Goal: Task Accomplishment & Management: Complete application form

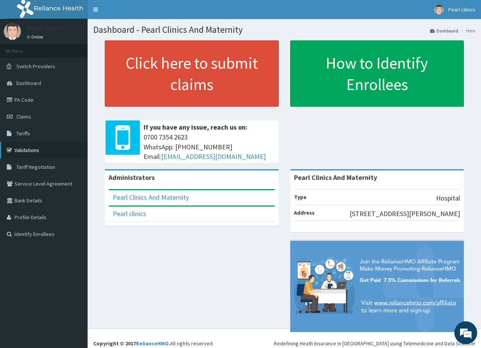
click at [32, 149] on link "Validations" at bounding box center [44, 150] width 88 height 17
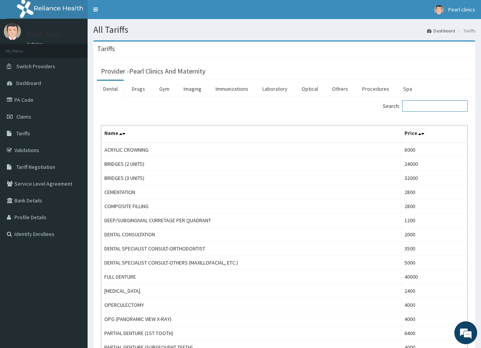
click at [435, 107] on input "Search:" at bounding box center [435, 105] width 66 height 11
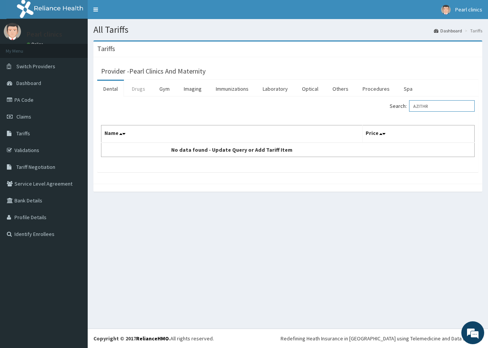
type input "AZITHR"
click at [141, 91] on link "Drugs" at bounding box center [139, 89] width 26 height 16
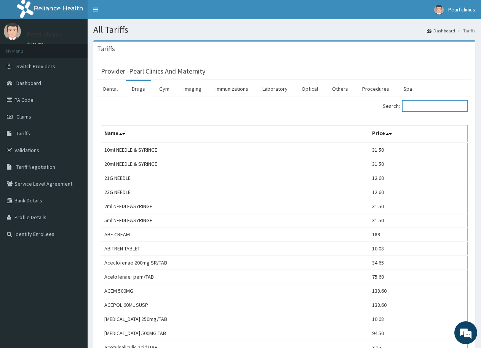
click at [431, 107] on input "Search:" at bounding box center [435, 105] width 66 height 11
type input "AZITHR"
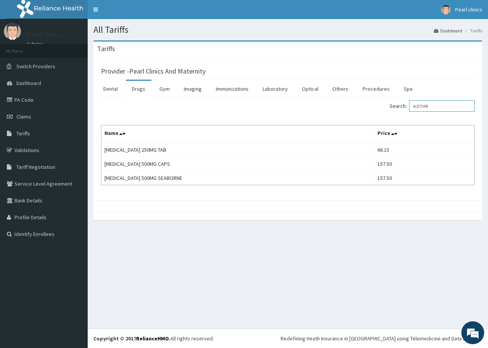
click at [444, 104] on input "AZITHR" at bounding box center [442, 105] width 66 height 11
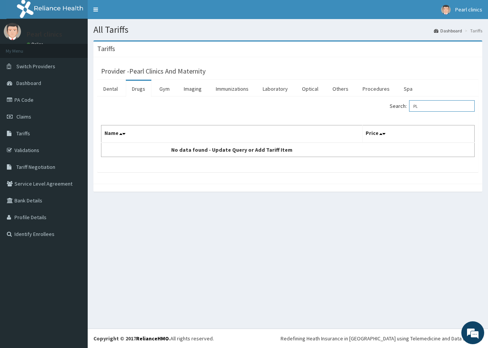
type input "P"
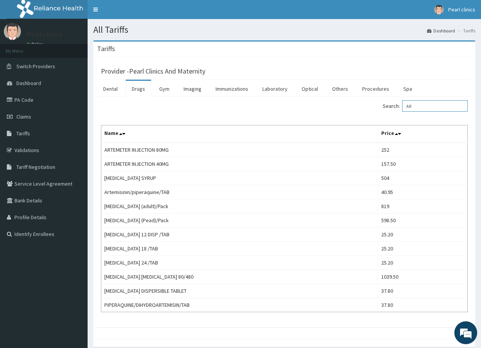
type input "A"
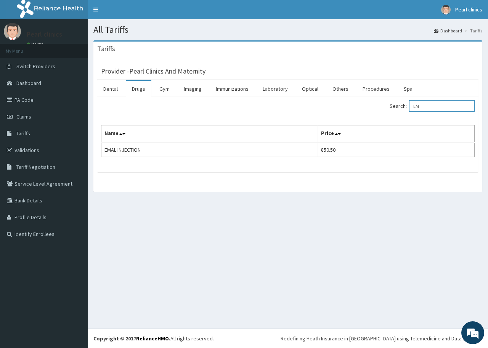
type input "E"
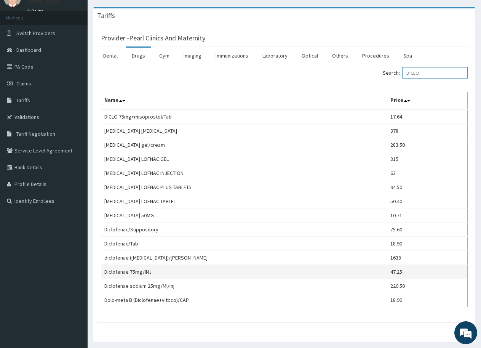
scroll to position [38, 0]
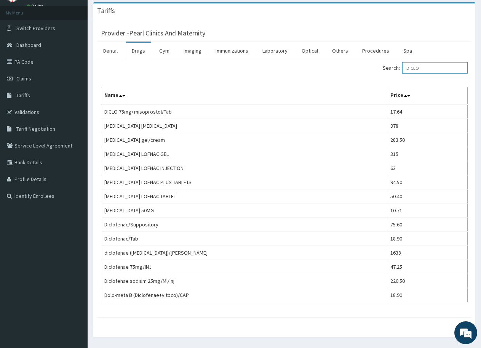
click at [438, 67] on input "DICLO" at bounding box center [435, 67] width 66 height 11
type input "D"
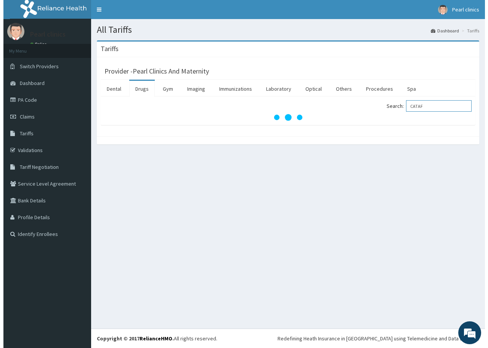
scroll to position [0, 0]
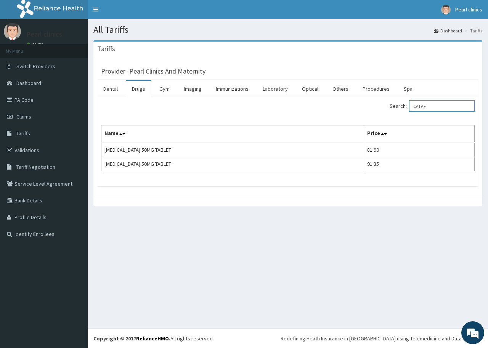
click at [436, 106] on input "CATAF" at bounding box center [442, 105] width 66 height 11
type input "C"
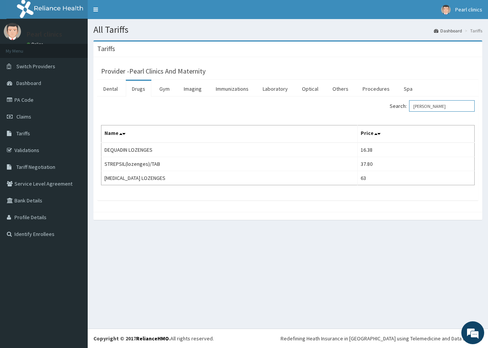
click at [436, 106] on input "LOZEN" at bounding box center [442, 105] width 66 height 11
type input "L"
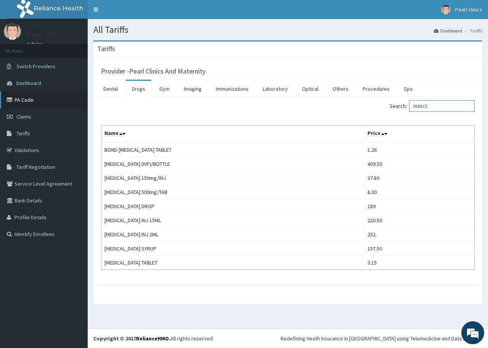
type input "PARACE"
click at [22, 98] on link "PA Code" at bounding box center [44, 99] width 88 height 17
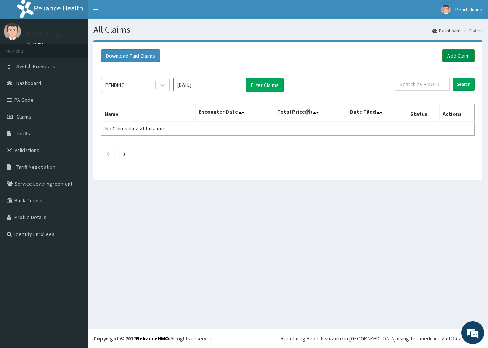
click at [455, 56] on link "Add Claim" at bounding box center [458, 55] width 32 height 13
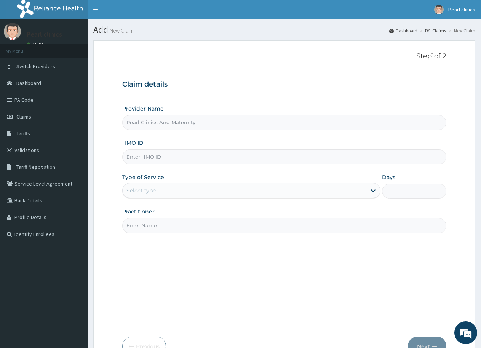
paste input "erm/10096/a"
type input "erm/10096/a"
click at [261, 175] on div "Type of Service Select type" at bounding box center [251, 185] width 258 height 25
click at [250, 196] on div "Select type" at bounding box center [245, 190] width 244 height 12
click at [250, 192] on div "Select type" at bounding box center [245, 190] width 244 height 12
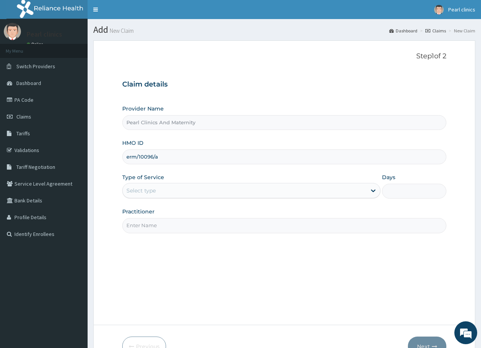
click at [250, 192] on div "Select type" at bounding box center [245, 190] width 244 height 12
click at [227, 190] on div "Select type" at bounding box center [245, 190] width 244 height 12
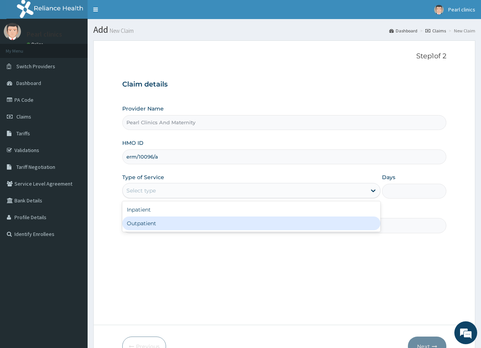
click at [210, 229] on div "Outpatient" at bounding box center [251, 223] width 258 height 14
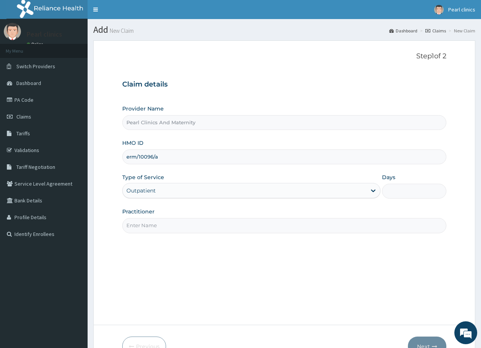
type input "1"
click at [210, 224] on input "Practitioner" at bounding box center [284, 225] width 324 height 15
type input "DR HASSAN"
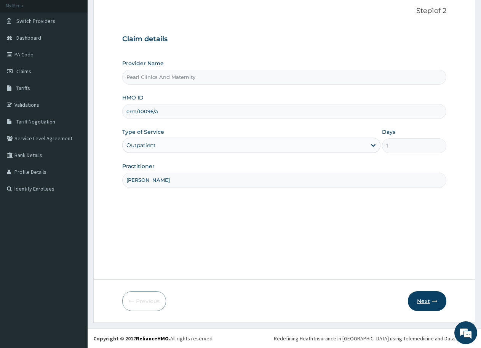
click at [423, 299] on button "Next" at bounding box center [427, 301] width 38 height 20
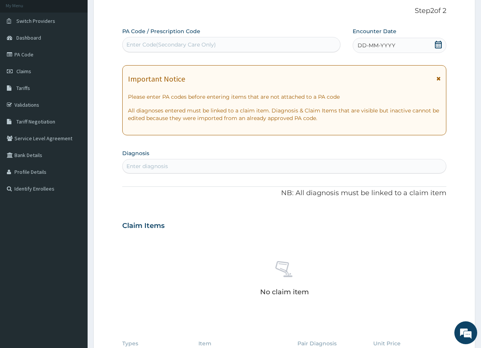
click at [253, 165] on div "Enter diagnosis" at bounding box center [285, 166] width 324 height 12
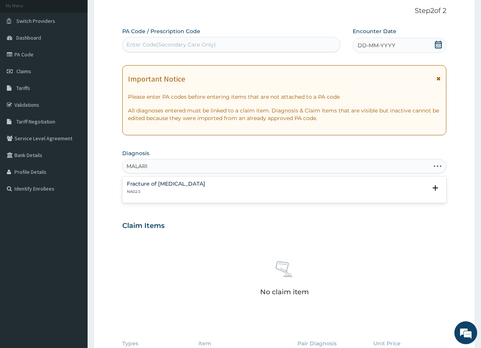
type input "MALARIA"
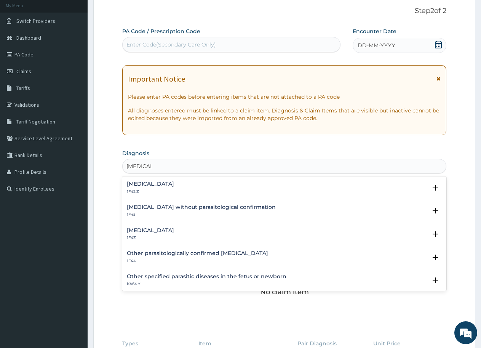
click at [232, 234] on div "Malaria, unspecified 1F4Z" at bounding box center [284, 234] width 315 height 13
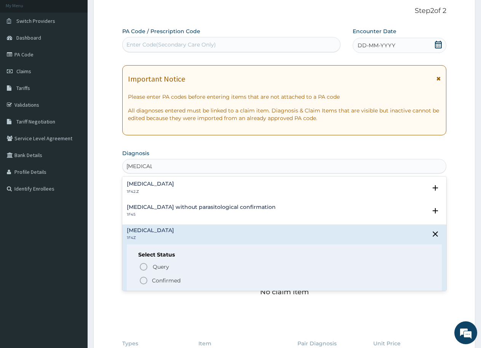
click at [142, 280] on icon "status option filled" at bounding box center [143, 280] width 9 height 9
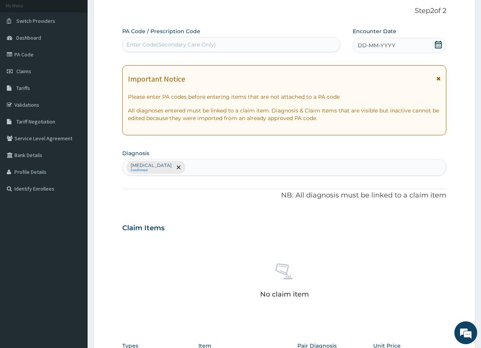
click at [263, 166] on div "Malaria, unspecified Confirmed" at bounding box center [285, 167] width 324 height 16
type input "UPPER"
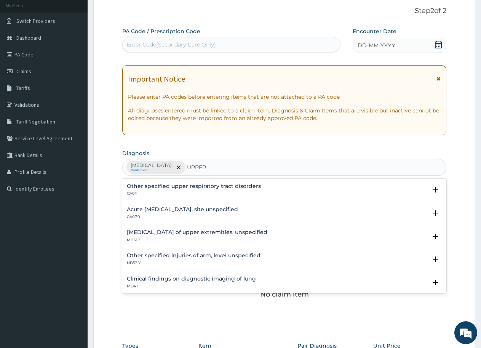
click at [271, 211] on div "Acute upper respiratory infection, site unspecified CA07.0" at bounding box center [284, 213] width 315 height 13
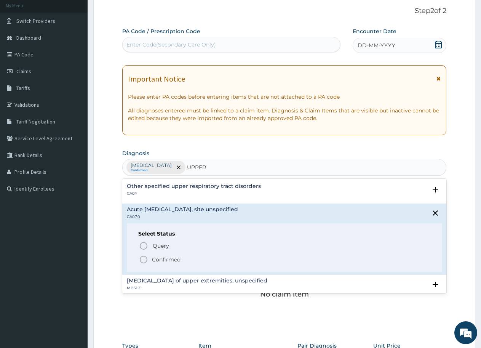
click at [143, 261] on icon "status option filled" at bounding box center [143, 259] width 9 height 9
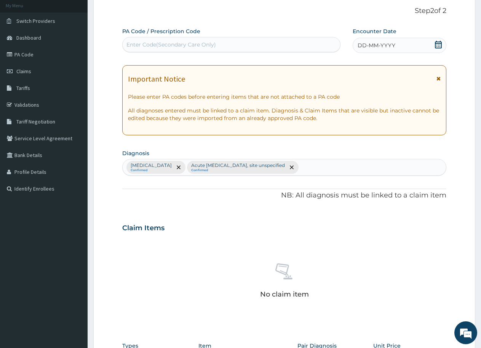
scroll to position [160, 0]
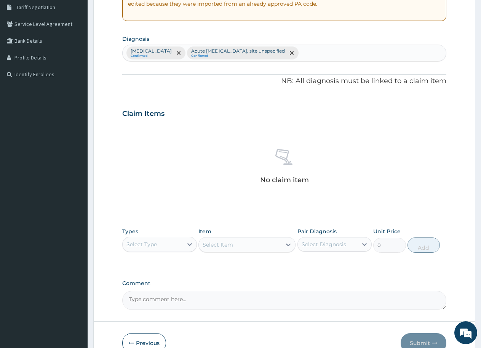
click at [168, 243] on div "Select Type" at bounding box center [153, 244] width 60 height 12
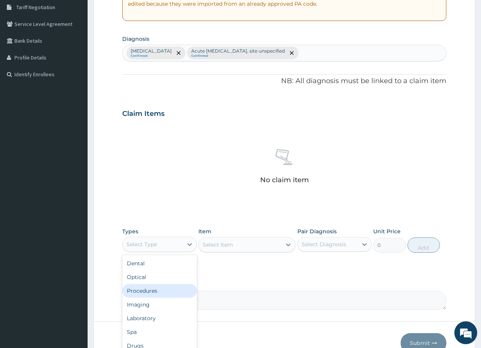
click at [159, 291] on div "Procedures" at bounding box center [159, 291] width 75 height 14
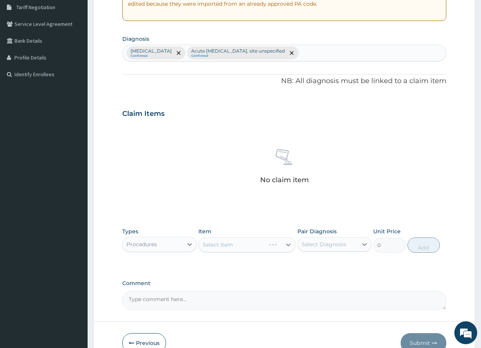
click at [225, 244] on div "Select Item" at bounding box center [247, 244] width 97 height 15
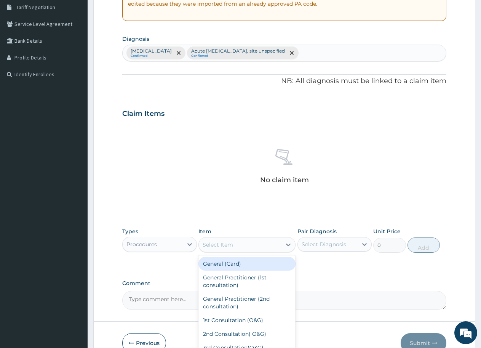
click at [225, 244] on div "Select Item" at bounding box center [218, 245] width 30 height 8
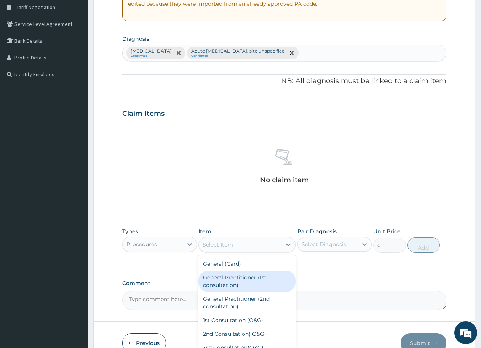
click at [243, 283] on div "General Practitioner (1st consultation)" at bounding box center [247, 281] width 97 height 21
type input "2000"
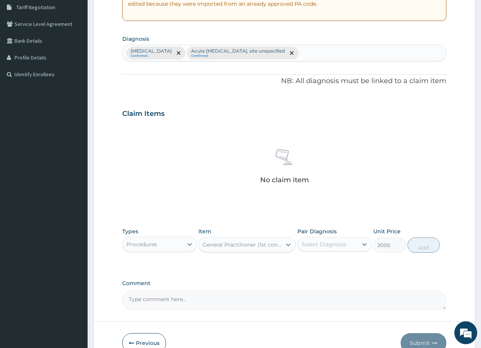
click at [350, 244] on div "Select Diagnosis" at bounding box center [328, 244] width 60 height 12
click at [305, 263] on input "checkbox" at bounding box center [304, 263] width 5 height 5
checkbox input "true"
click at [418, 247] on button "Add" at bounding box center [424, 244] width 32 height 15
type input "0"
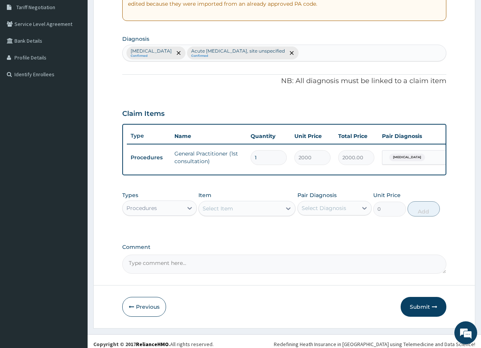
click at [152, 212] on div "Procedures" at bounding box center [142, 208] width 30 height 8
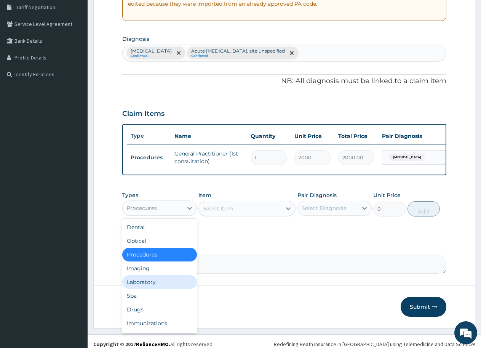
click at [148, 289] on div "Laboratory" at bounding box center [159, 282] width 75 height 14
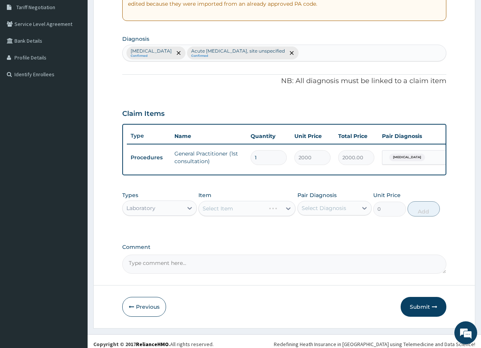
click at [214, 214] on div "Select Item" at bounding box center [247, 208] width 97 height 15
click at [214, 212] on div "Select Item" at bounding box center [218, 209] width 30 height 8
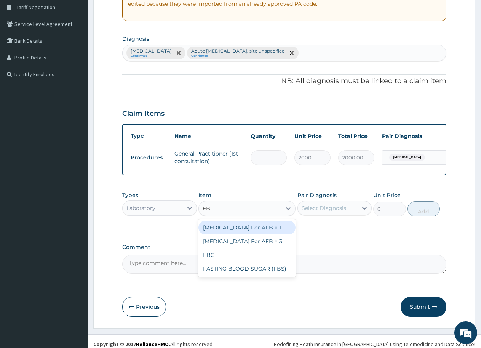
type input "FBC"
click at [221, 232] on div "FBC" at bounding box center [247, 228] width 97 height 14
type input "1600"
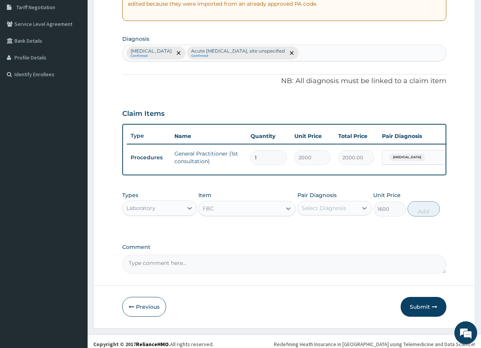
click at [335, 212] on div "Select Diagnosis" at bounding box center [324, 208] width 45 height 8
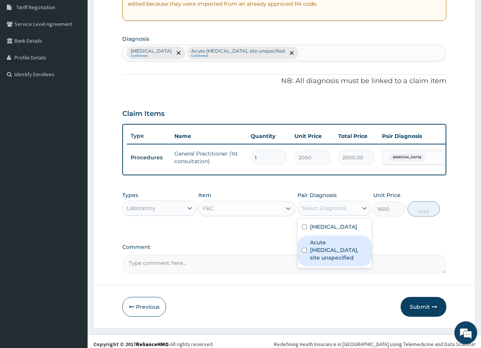
drag, startPoint x: 303, startPoint y: 255, endPoint x: 368, endPoint y: 232, distance: 69.7
click at [304, 253] on input "checkbox" at bounding box center [304, 250] width 5 height 5
checkbox input "true"
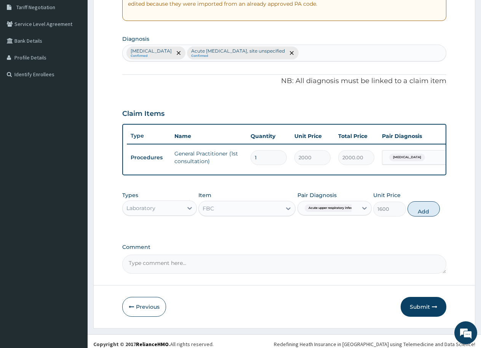
click at [403, 250] on label "Comment" at bounding box center [284, 247] width 324 height 6
click at [403, 255] on textarea "Comment" at bounding box center [284, 264] width 324 height 19
click at [422, 216] on button "Add" at bounding box center [424, 208] width 32 height 15
type input "0"
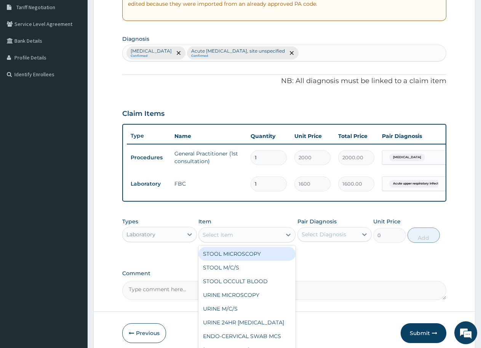
click at [214, 239] on div "Select Item" at bounding box center [218, 235] width 30 height 8
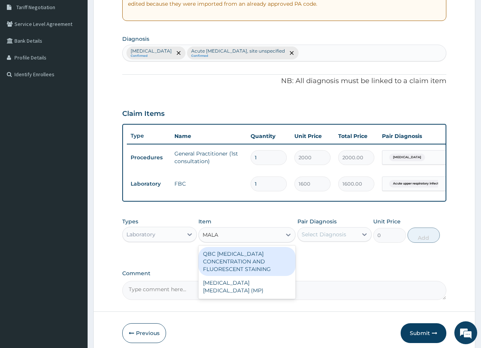
type input "MALAR"
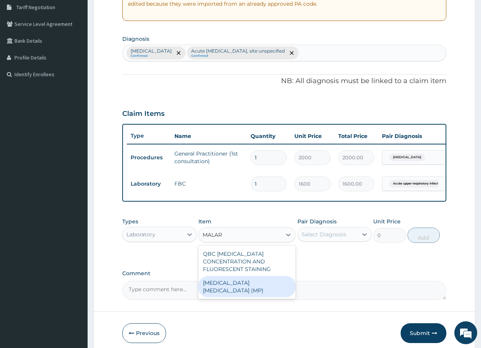
click at [243, 282] on div "[MEDICAL_DATA] [MEDICAL_DATA] (MP)" at bounding box center [247, 286] width 97 height 21
type input "800"
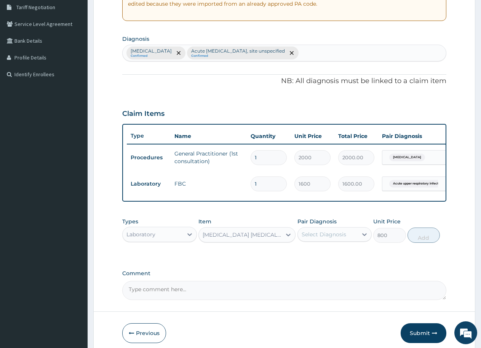
click at [318, 238] on div "Select Diagnosis" at bounding box center [324, 235] width 45 height 8
drag, startPoint x: 306, startPoint y: 259, endPoint x: 321, endPoint y: 251, distance: 17.2
click at [306, 256] on input "checkbox" at bounding box center [304, 253] width 5 height 5
checkbox input "true"
click at [432, 243] on button "Add" at bounding box center [424, 235] width 32 height 15
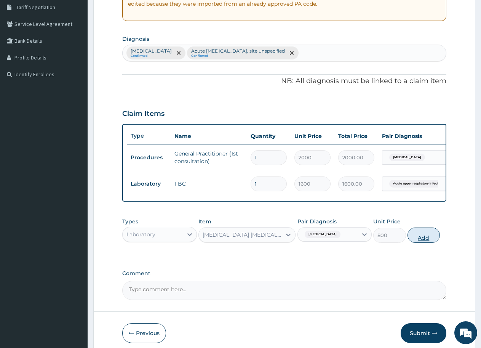
type input "0"
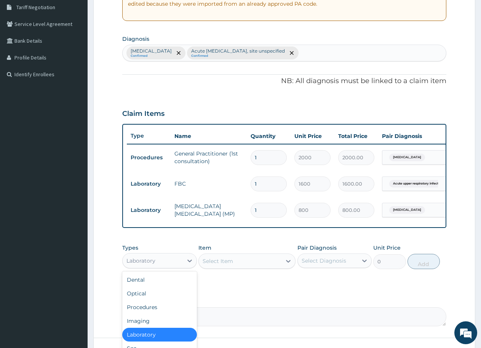
click at [164, 267] on div "Laboratory" at bounding box center [153, 261] width 60 height 12
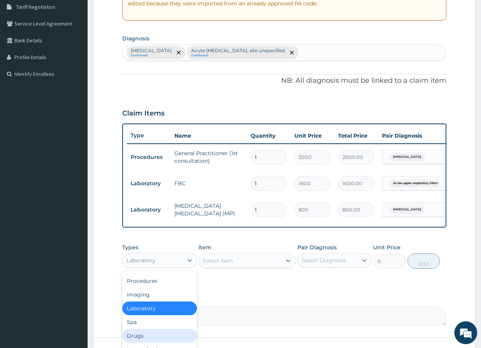
scroll to position [224, 0]
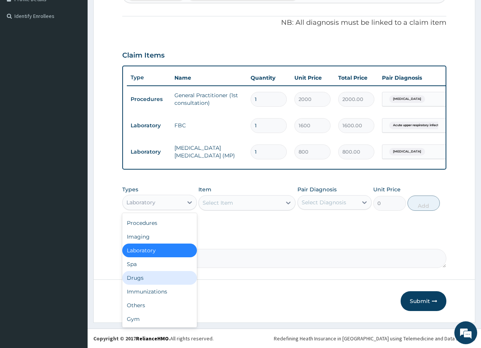
drag, startPoint x: 137, startPoint y: 279, endPoint x: 144, endPoint y: 271, distance: 10.5
click at [138, 279] on div "Drugs" at bounding box center [159, 278] width 75 height 14
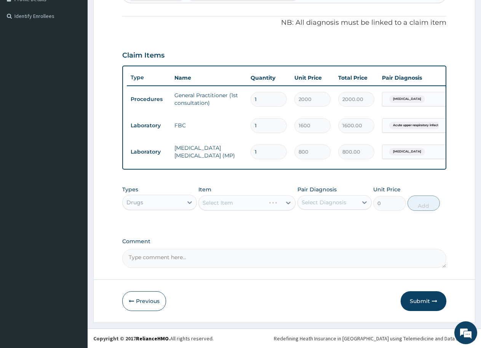
click at [211, 197] on div "Select Item" at bounding box center [247, 202] width 97 height 15
click at [212, 203] on div "Select Item" at bounding box center [218, 203] width 30 height 8
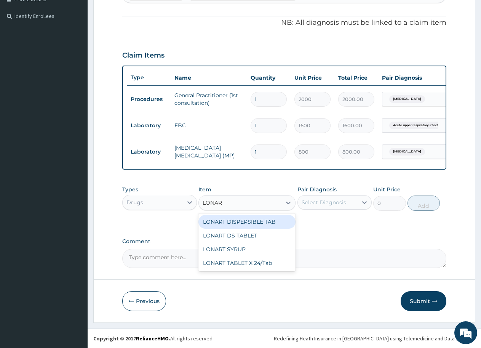
type input "LONART"
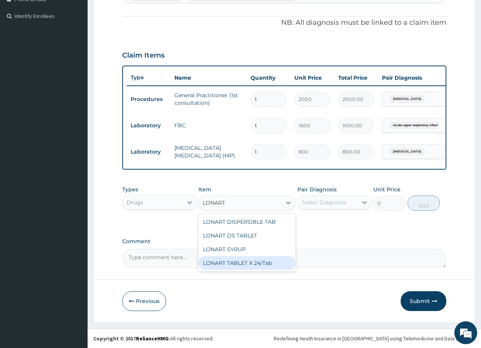
click at [232, 263] on div "LONART TABLET X 24/Tab" at bounding box center [247, 263] width 97 height 14
type input "12.6"
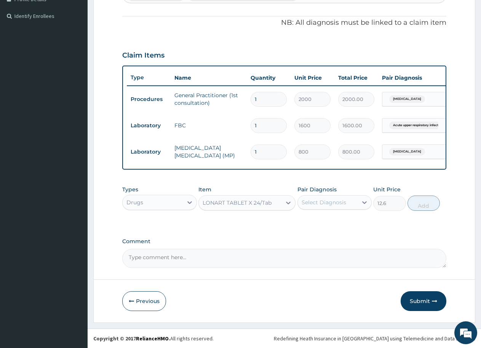
click at [259, 204] on div "LONART TABLET X 24/Tab" at bounding box center [237, 203] width 69 height 8
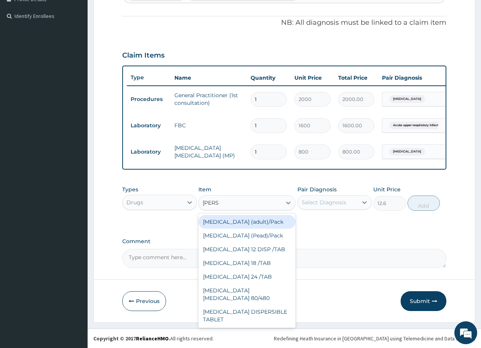
scroll to position [0, 0]
type input "COARTE"
click at [254, 223] on div "Coartem (adult)/Pack" at bounding box center [247, 222] width 97 height 14
type input "819"
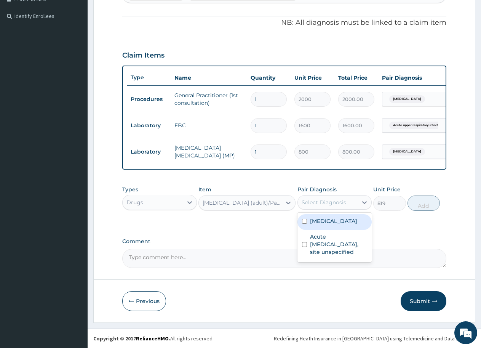
click at [338, 204] on div "Select Diagnosis" at bounding box center [324, 203] width 45 height 8
click at [305, 222] on input "checkbox" at bounding box center [304, 221] width 5 height 5
checkbox input "true"
click at [274, 204] on div "Coartem (adult)/Pack" at bounding box center [240, 203] width 83 height 12
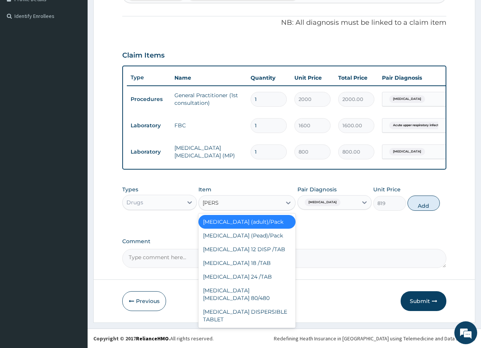
type input "COART"
click at [248, 274] on div "COARTEM 24 /TAB" at bounding box center [247, 277] width 97 height 14
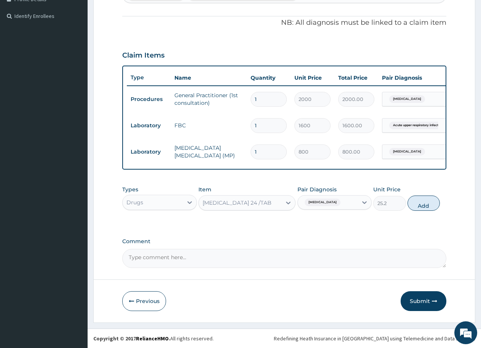
click at [272, 205] on div "COARTEM 24 /TAB" at bounding box center [240, 203] width 83 height 12
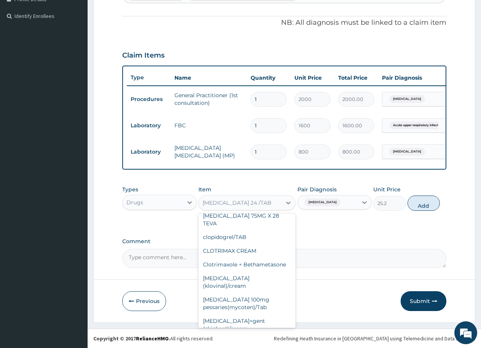
scroll to position [7427, 0]
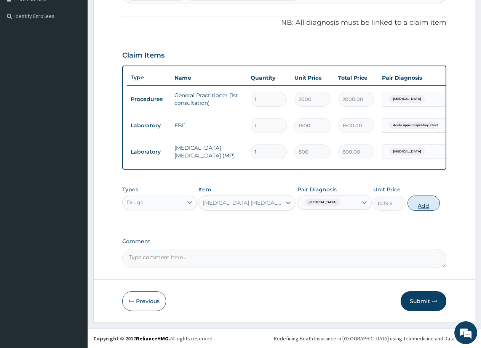
click at [425, 207] on button "Add" at bounding box center [424, 203] width 32 height 15
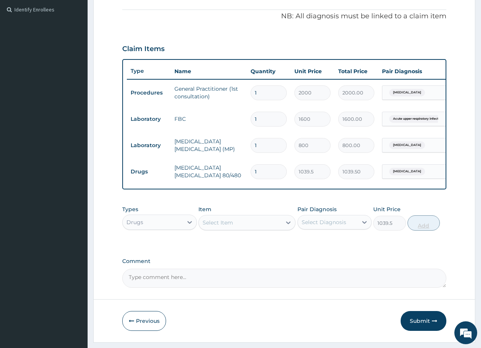
type input "0"
click at [214, 226] on div "Select Item" at bounding box center [218, 223] width 30 height 8
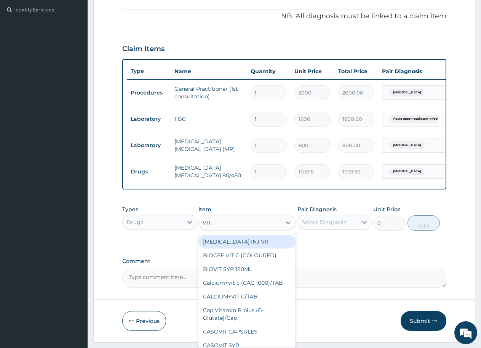
type input "VIT B"
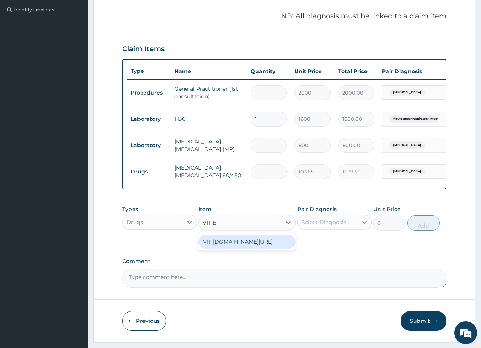
click at [218, 248] on div "VIT B.co/TAB" at bounding box center [247, 242] width 97 height 14
type input "15.75"
click at [311, 226] on div "Select Diagnosis" at bounding box center [324, 222] width 45 height 8
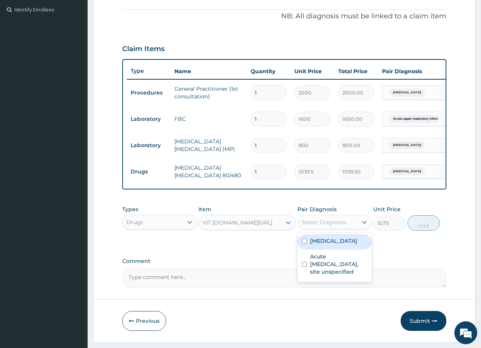
click at [303, 244] on input "checkbox" at bounding box center [304, 241] width 5 height 5
checkbox input "true"
click at [429, 225] on button "Add" at bounding box center [424, 222] width 32 height 15
type input "0"
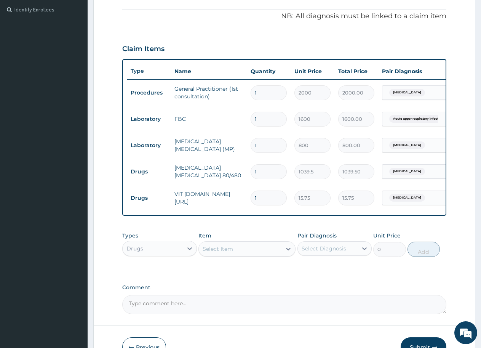
click at [261, 196] on input "1" at bounding box center [269, 198] width 36 height 15
type input "0.00"
type input "2"
type input "31.50"
type input "28"
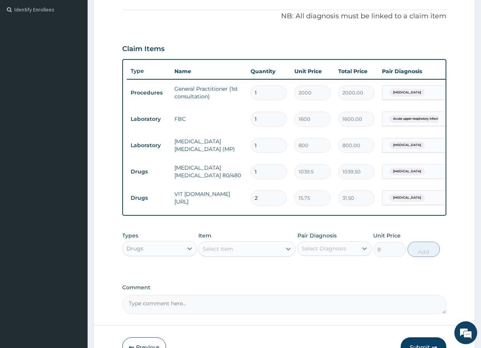
type input "441.00"
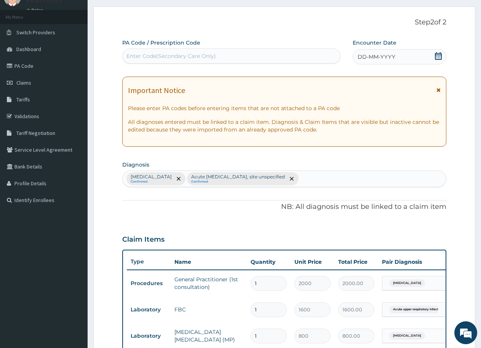
type input "28"
click at [335, 178] on div "Malaria, unspecified Confirmed Acute upper respiratory infection, site unspecif…" at bounding box center [285, 179] width 324 height 16
type input "HYPER"
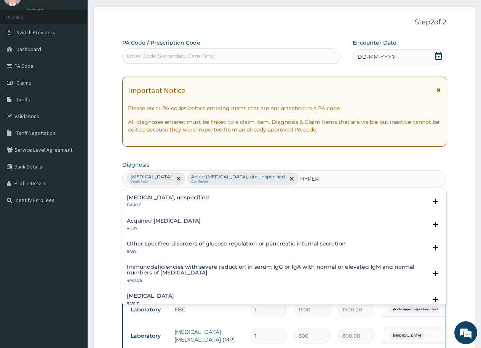
click at [204, 197] on h4 "Essential hypertension, unspecified" at bounding box center [168, 198] width 82 height 6
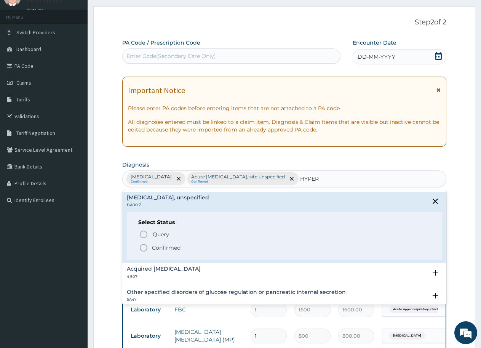
click at [142, 245] on circle "status option filled" at bounding box center [143, 247] width 7 height 7
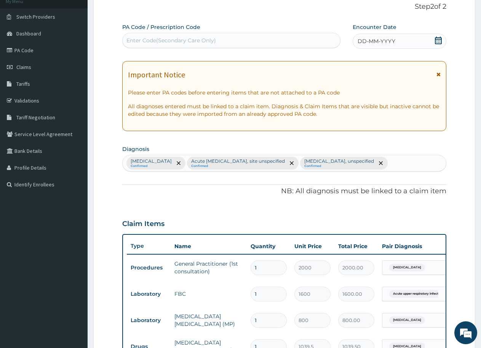
scroll to position [224, 0]
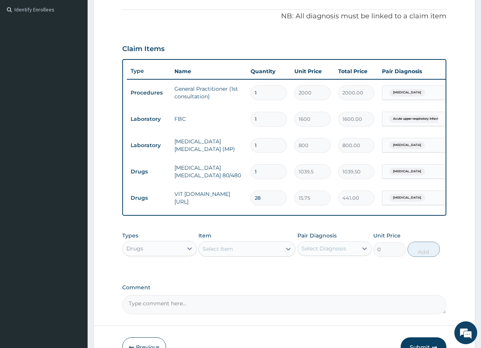
click at [220, 253] on div "Select Item" at bounding box center [218, 249] width 30 height 8
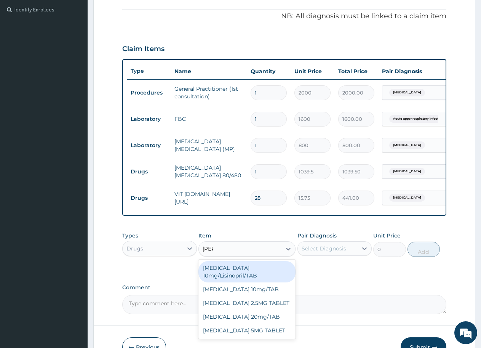
type input "LISIN"
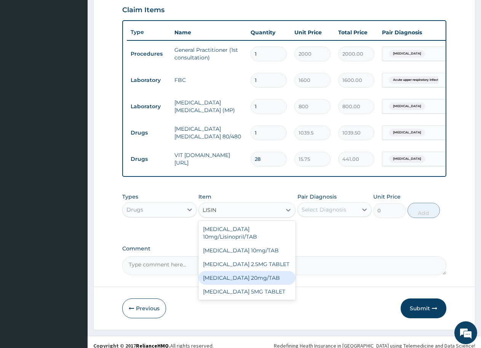
scroll to position [277, 0]
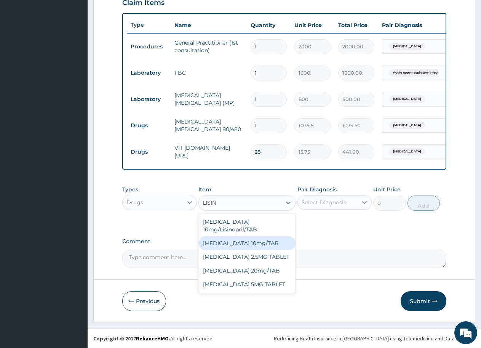
click at [250, 236] on div "LISINOPRIL 10mg/TAB" at bounding box center [247, 243] width 97 height 14
type input "44.1"
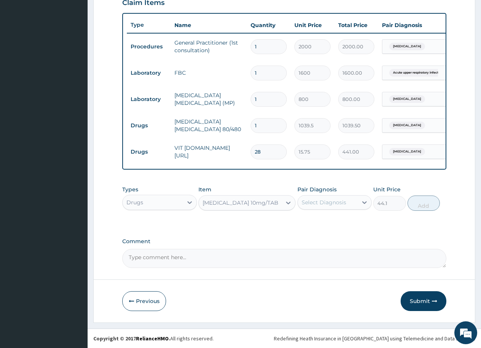
click at [253, 201] on div "LISINOPRIL 10mg/TAB" at bounding box center [241, 203] width 76 height 8
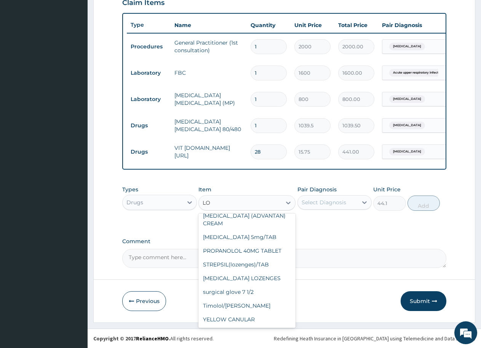
scroll to position [2354, 0]
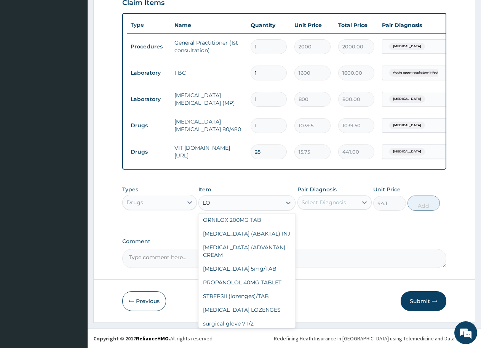
type input "LOS"
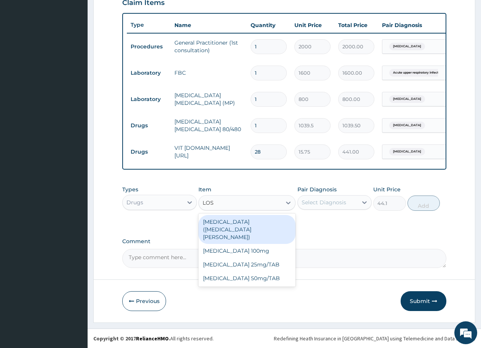
scroll to position [0, 0]
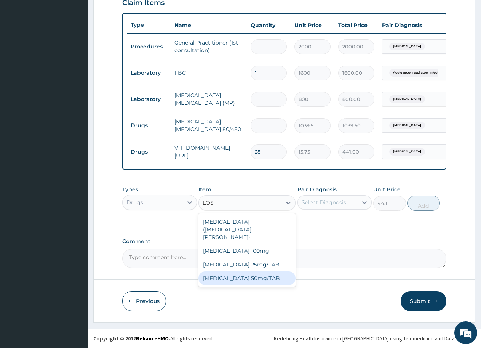
click at [240, 271] on div "LOSARTAN 50mg/TAB" at bounding box center [247, 278] width 97 height 14
type input "15.75"
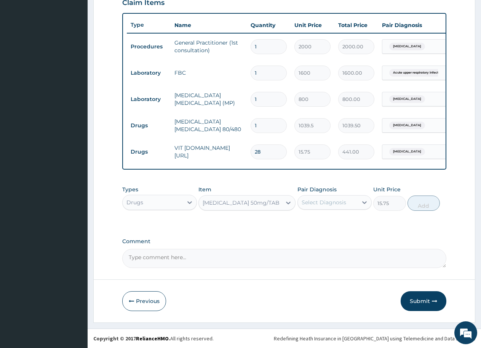
click at [252, 206] on div "LOSARTAN 50mg/TAB" at bounding box center [241, 203] width 77 height 8
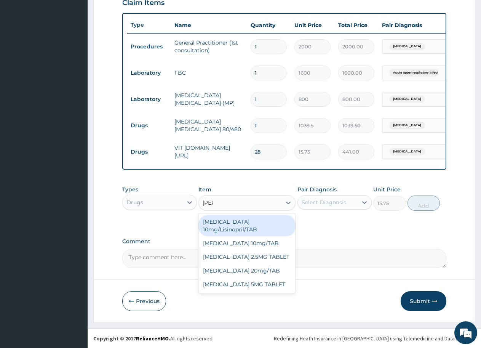
type input "LISIN"
click at [253, 224] on div "Amlodipine 10mg/Lisinopril/TAB" at bounding box center [247, 225] width 97 height 21
type input "10.08"
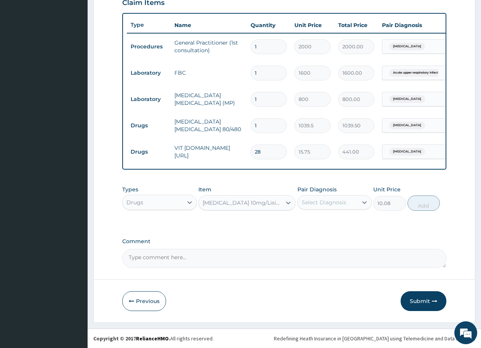
click at [245, 203] on div "Amlodipine 10mg/Lisinopril/TAB" at bounding box center [243, 203] width 80 height 8
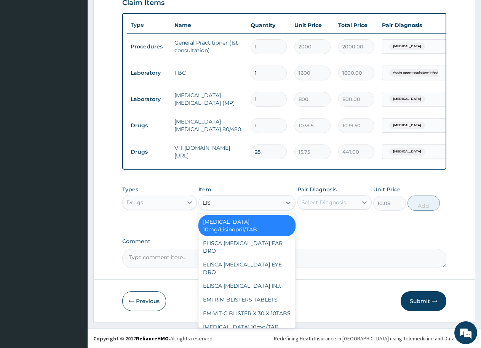
type input "LISI"
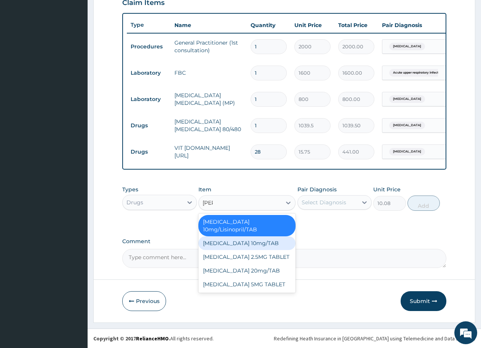
click at [242, 236] on div "LISINOPRIL 10mg/TAB" at bounding box center [247, 243] width 97 height 14
type input "44.1"
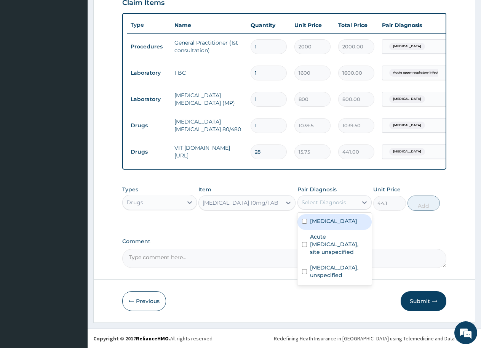
click at [314, 201] on div "Select Diagnosis" at bounding box center [324, 203] width 45 height 8
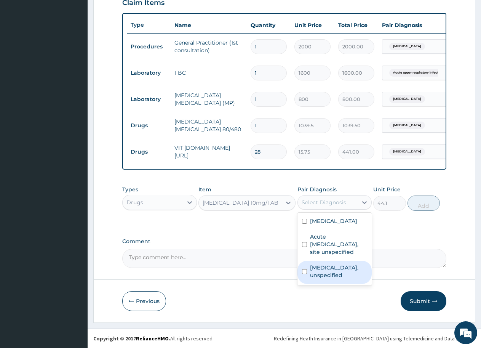
click at [316, 270] on label "Essential hypertension, unspecified" at bounding box center [339, 271] width 58 height 15
checkbox input "true"
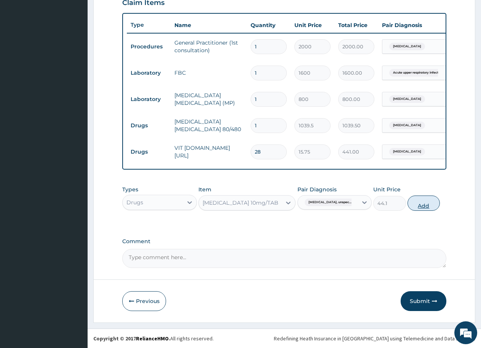
click at [423, 200] on button "Add" at bounding box center [424, 203] width 32 height 15
type input "0"
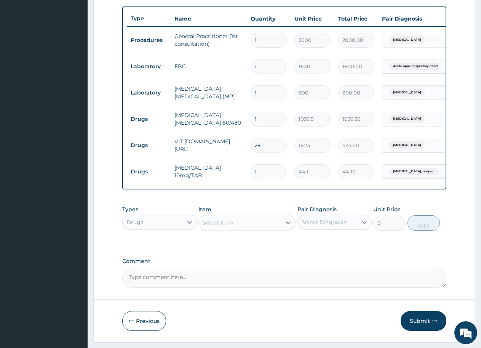
click at [265, 175] on input "1" at bounding box center [269, 171] width 36 height 15
type input "0.00"
type input "7"
type input "308.70"
type input "7"
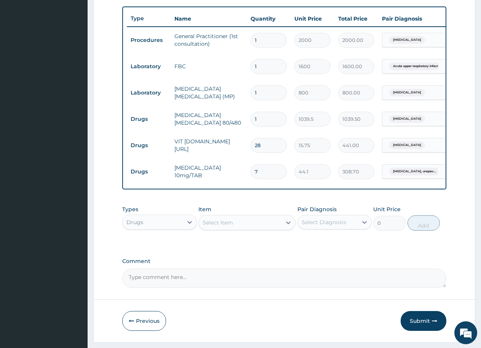
click at [256, 216] on div "Item Select Item" at bounding box center [247, 217] width 97 height 25
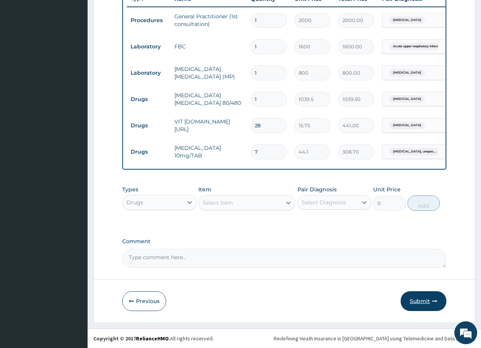
click at [431, 301] on button "Submit" at bounding box center [424, 301] width 46 height 20
drag, startPoint x: 421, startPoint y: 292, endPoint x: 422, endPoint y: 297, distance: 5.5
click at [422, 297] on button "Submit" at bounding box center [424, 301] width 46 height 20
click at [424, 297] on button "Submit" at bounding box center [424, 301] width 46 height 20
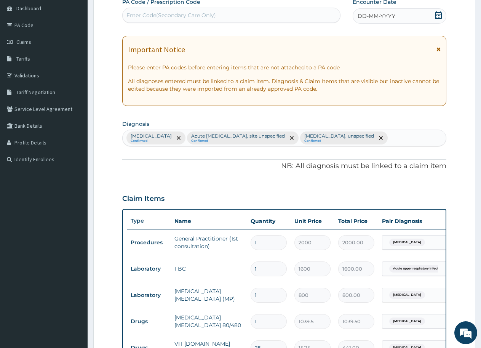
scroll to position [0, 0]
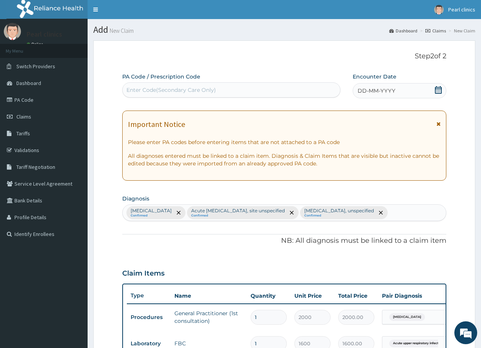
click at [437, 90] on icon at bounding box center [439, 90] width 8 height 8
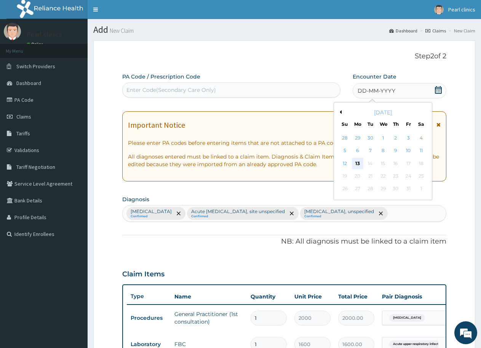
click at [354, 160] on div "13" at bounding box center [357, 163] width 11 height 11
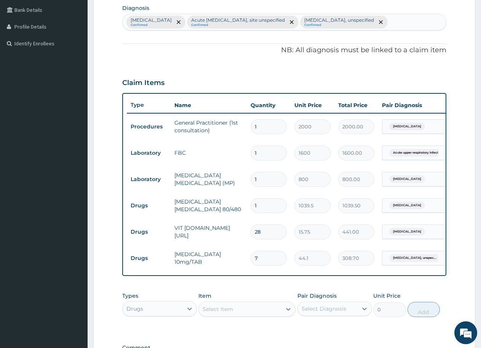
scroll to position [303, 0]
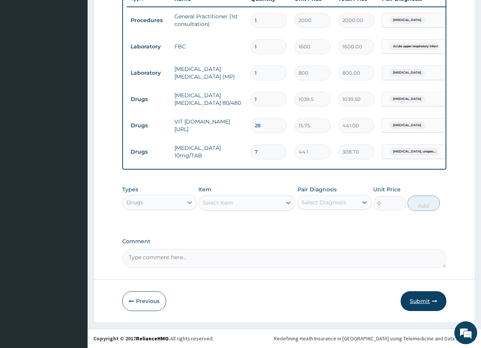
click at [434, 297] on button "Submit" at bounding box center [424, 301] width 46 height 20
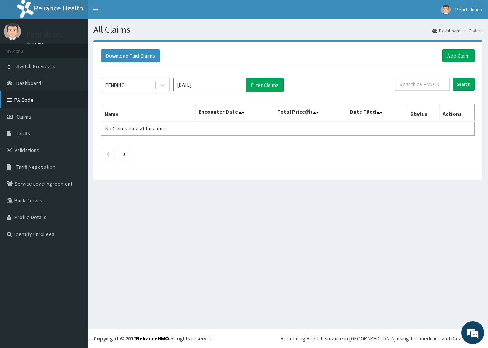
click at [29, 102] on link "PA Code" at bounding box center [44, 99] width 88 height 17
click at [450, 55] on link "Add Claim" at bounding box center [458, 55] width 32 height 13
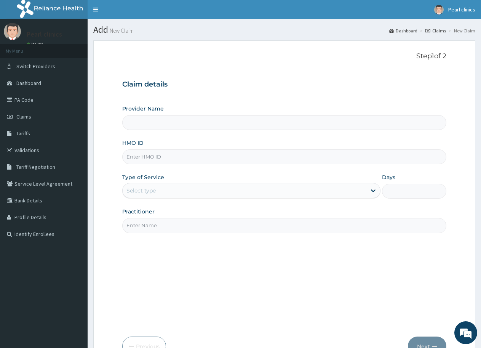
type input "Pearl Clinics And Maternity"
click at [194, 160] on input "HMO ID" at bounding box center [284, 156] width 324 height 15
type input "ERM/10144/A"
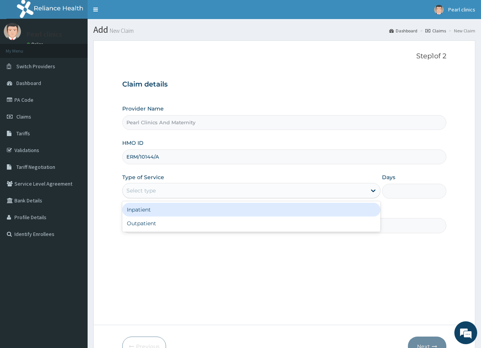
click at [208, 195] on div "Select type" at bounding box center [245, 190] width 244 height 12
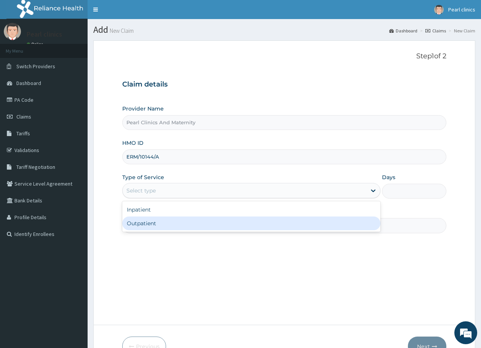
click at [194, 226] on div "Outpatient" at bounding box center [251, 223] width 258 height 14
type input "1"
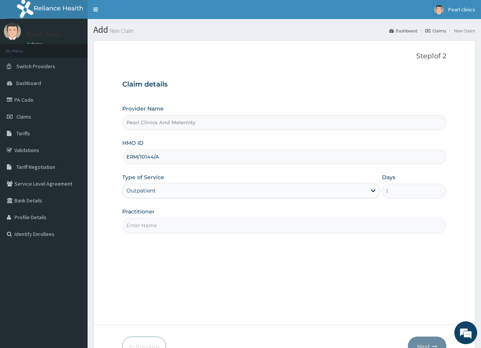
click at [184, 229] on input "Practitioner" at bounding box center [284, 225] width 324 height 15
type input "[PERSON_NAME]"
click at [433, 341] on button "Next" at bounding box center [427, 347] width 38 height 20
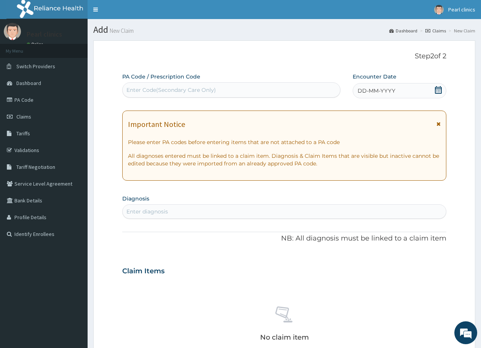
click at [263, 84] on div "Enter Code(Secondary Care Only)" at bounding box center [232, 90] width 218 height 12
type input "PA/4ECCD1"
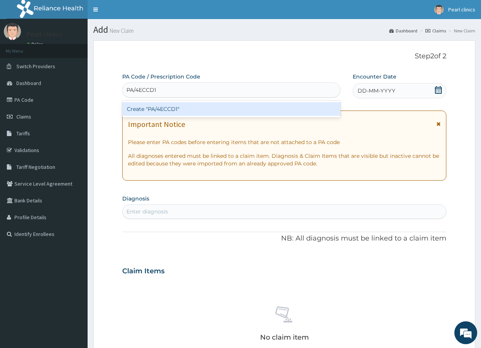
click at [306, 106] on div "Create "PA/4ECCD1"" at bounding box center [231, 109] width 218 height 14
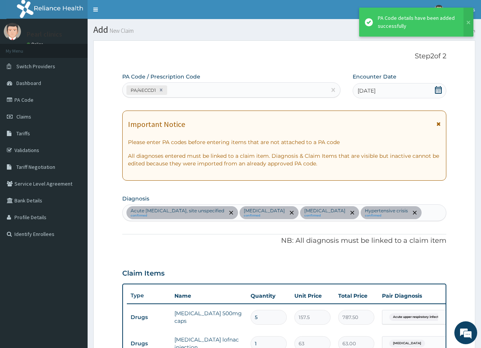
scroll to position [289, 0]
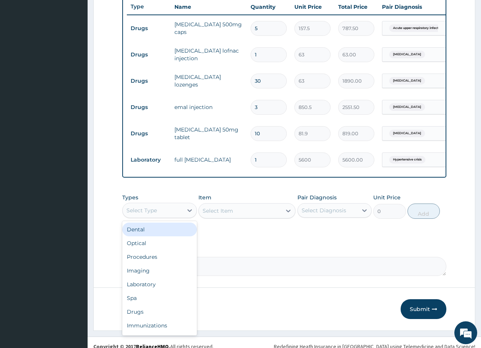
click at [175, 216] on div "Select Type" at bounding box center [153, 210] width 60 height 12
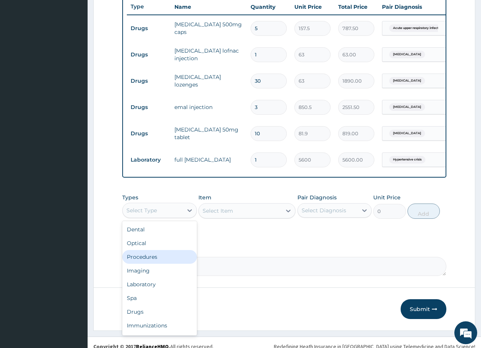
click at [170, 264] on div "Procedures" at bounding box center [159, 257] width 75 height 14
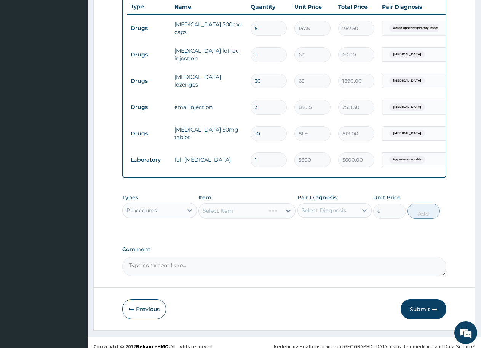
click at [224, 218] on div "Select Item" at bounding box center [247, 210] width 97 height 15
click at [224, 215] on div "Select Item" at bounding box center [218, 211] width 30 height 8
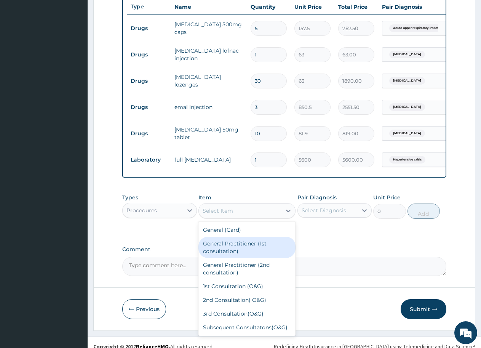
click at [239, 258] on div "General Practitioner (1st consultation)" at bounding box center [247, 247] width 97 height 21
type input "2000"
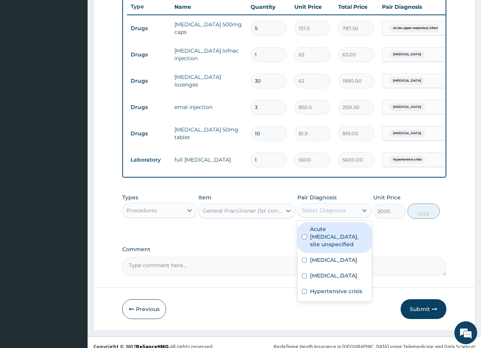
click at [321, 214] on div "Select Diagnosis" at bounding box center [324, 211] width 45 height 8
click at [316, 248] on label "Acute upper respiratory infection, site unspecified" at bounding box center [339, 236] width 58 height 23
checkbox input "true"
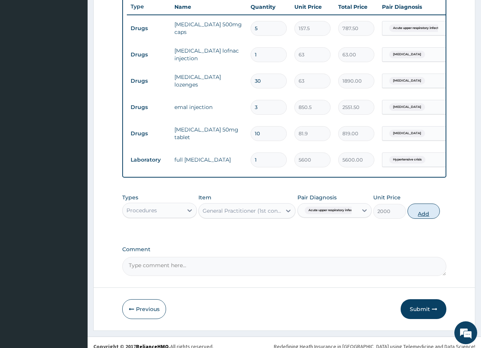
click at [424, 219] on button "Add" at bounding box center [424, 211] width 32 height 15
type input "0"
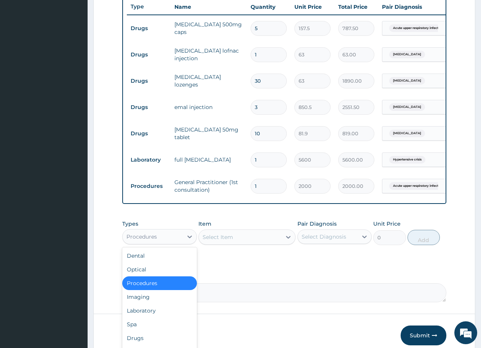
click at [162, 243] on div "Procedures" at bounding box center [153, 237] width 60 height 12
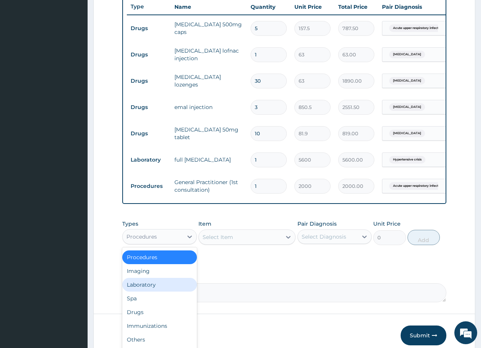
click at [153, 292] on div "Laboratory" at bounding box center [159, 285] width 75 height 14
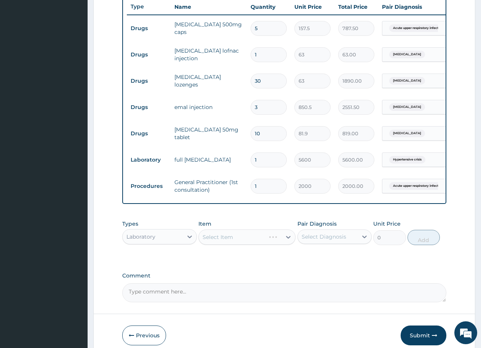
click at [208, 245] on div "Select Item" at bounding box center [247, 236] width 97 height 15
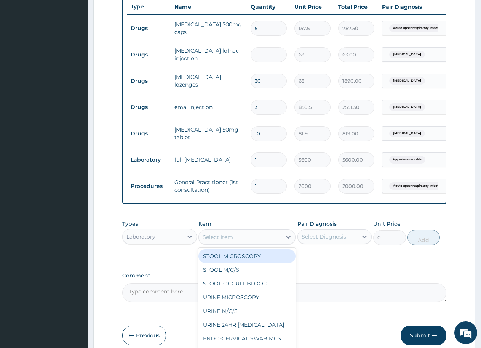
click at [224, 241] on div "Select Item" at bounding box center [218, 237] width 30 height 8
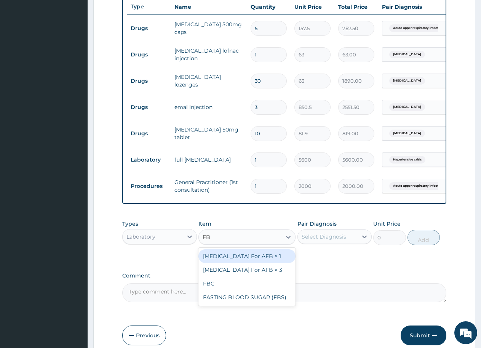
type input "FBC"
click at [225, 263] on div "FBC" at bounding box center [247, 256] width 97 height 14
type input "1600"
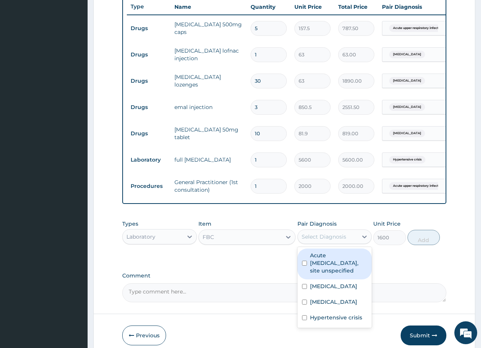
click at [319, 240] on div "Select Diagnosis" at bounding box center [324, 237] width 45 height 8
click at [319, 274] on label "Acute upper respiratory infection, site unspecified" at bounding box center [339, 263] width 58 height 23
checkbox input "true"
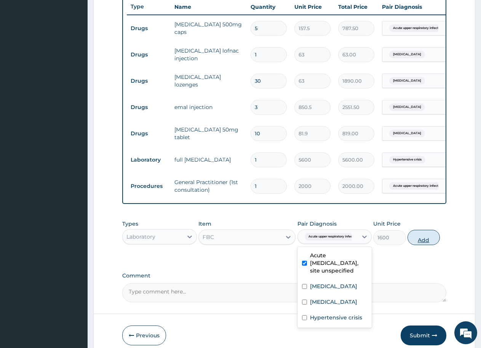
click at [428, 245] on button "Add" at bounding box center [424, 237] width 32 height 15
type input "0"
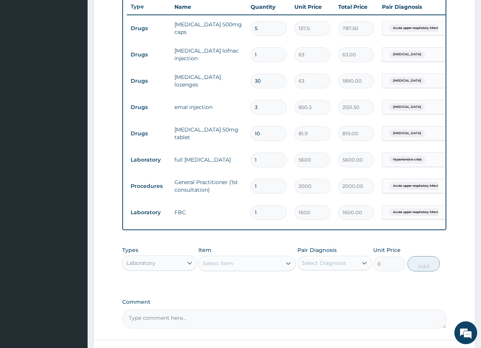
click at [260, 269] on div "Select Item" at bounding box center [240, 263] width 83 height 12
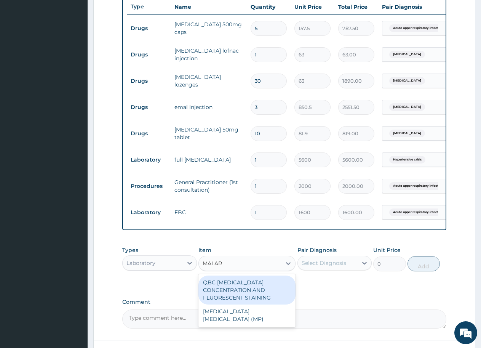
type input "MALARI"
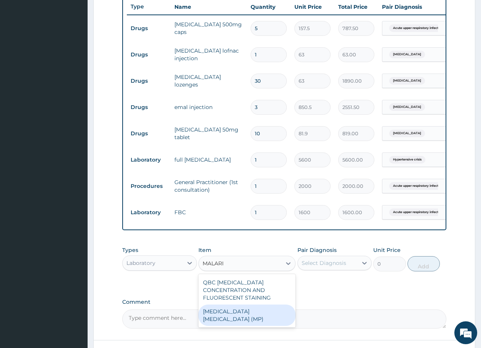
click at [263, 326] on div "MALARIA PARASITE (MP)" at bounding box center [247, 315] width 97 height 21
type input "800"
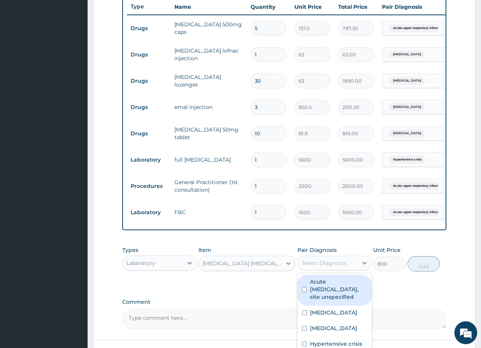
click at [323, 267] on div "Select Diagnosis" at bounding box center [324, 263] width 45 height 8
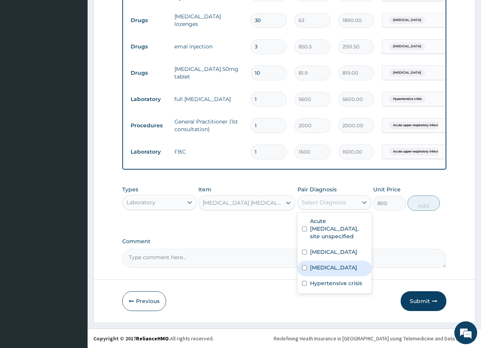
click at [306, 270] on input "checkbox" at bounding box center [304, 267] width 5 height 5
checkbox input "true"
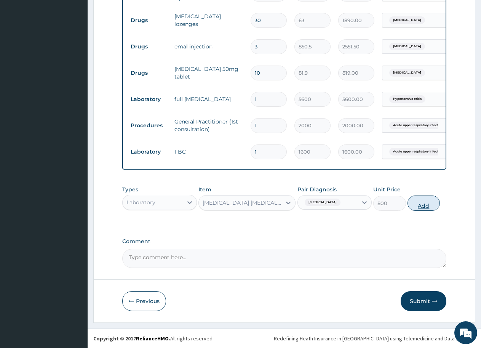
click at [430, 202] on button "Add" at bounding box center [424, 203] width 32 height 15
type input "0"
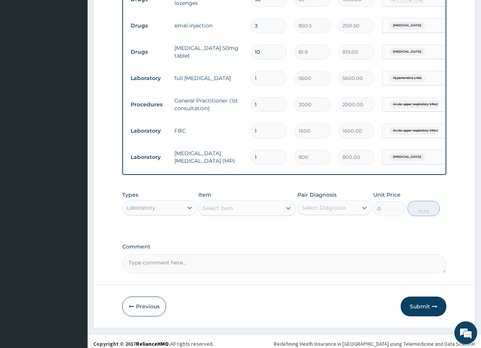
click at [176, 214] on div "Laboratory" at bounding box center [153, 208] width 60 height 12
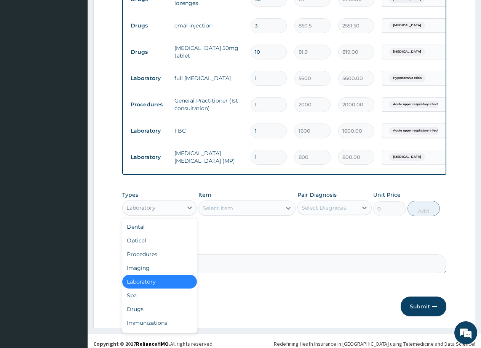
click at [176, 214] on div "Laboratory" at bounding box center [153, 208] width 60 height 12
click at [171, 316] on div "Drugs" at bounding box center [159, 309] width 75 height 14
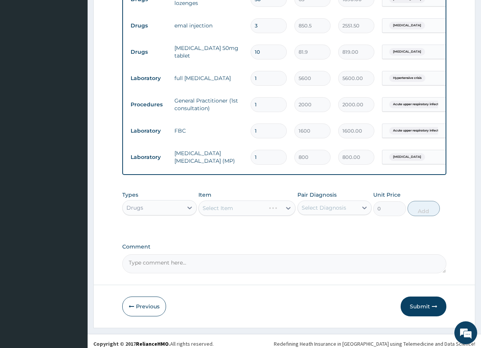
click at [224, 216] on div "Select Item" at bounding box center [247, 207] width 97 height 15
click at [232, 216] on div "Select Item" at bounding box center [247, 207] width 97 height 15
click at [233, 212] on div "Select Item" at bounding box center [218, 208] width 30 height 8
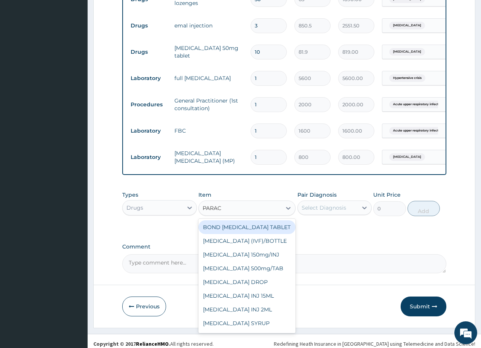
type input "PARACE"
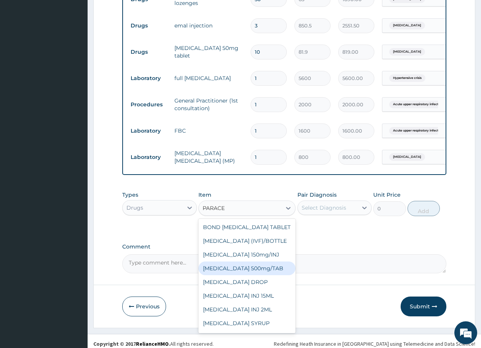
click at [262, 275] on div "PARACETAMOL 500mg/TAB" at bounding box center [247, 268] width 97 height 14
type input "6.3"
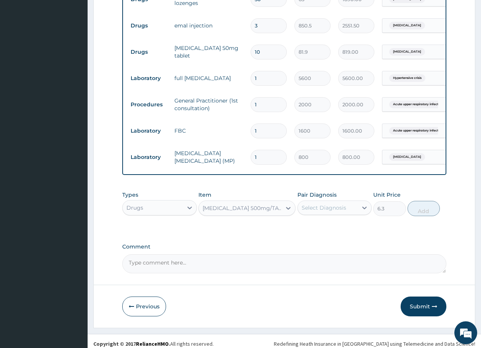
click at [313, 212] on div "Select Diagnosis" at bounding box center [324, 208] width 45 height 8
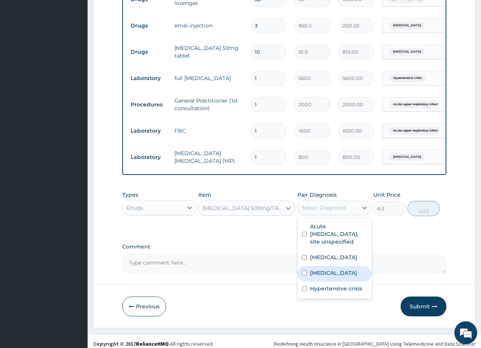
drag, startPoint x: 303, startPoint y: 304, endPoint x: 313, endPoint y: 295, distance: 12.4
click at [304, 276] on input "checkbox" at bounding box center [304, 273] width 5 height 5
checkbox input "true"
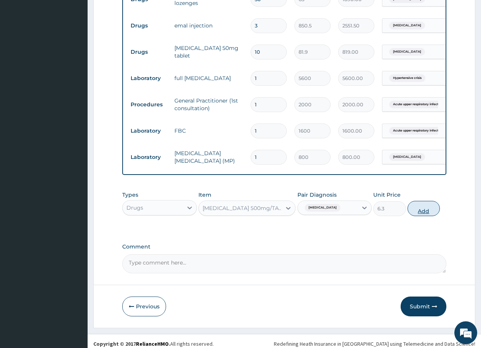
click at [422, 216] on button "Add" at bounding box center [424, 208] width 32 height 15
type input "0"
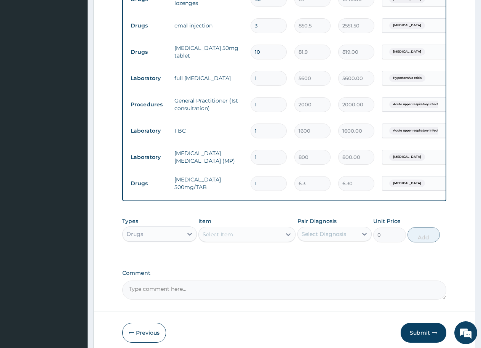
type input "18"
type input "113.40"
type input "18"
click at [218, 238] on div "Select Item" at bounding box center [218, 235] width 30 height 8
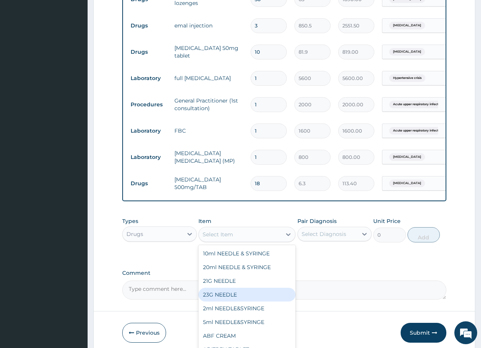
scroll to position [423, 0]
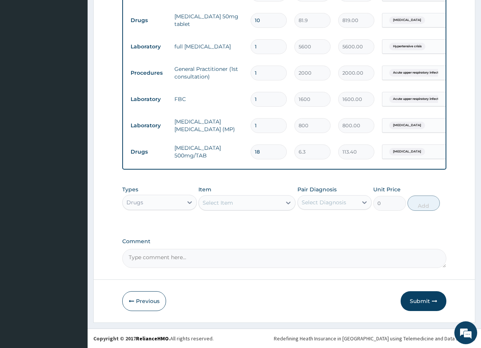
click at [224, 201] on div "Select Item" at bounding box center [218, 203] width 30 height 8
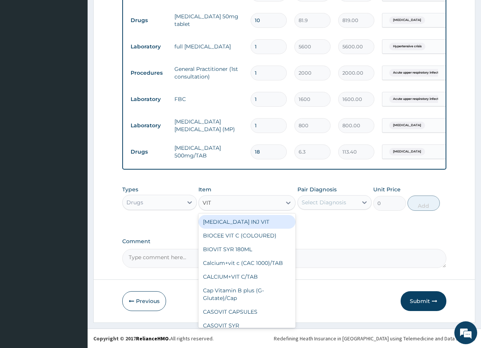
type input "VIT B"
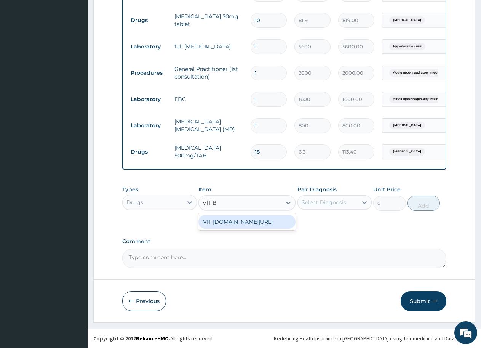
click at [248, 220] on div "VIT B.co/TAB" at bounding box center [247, 222] width 97 height 14
type input "15.75"
click at [309, 203] on div "Select Diagnosis" at bounding box center [324, 203] width 45 height 8
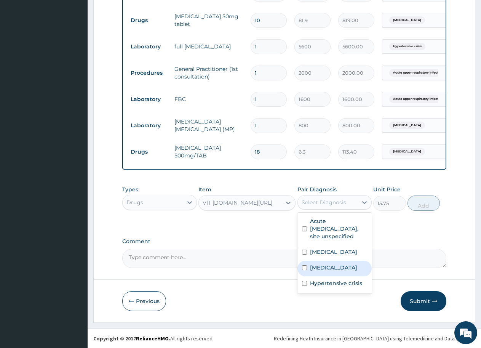
click at [305, 270] on input "checkbox" at bounding box center [304, 267] width 5 height 5
checkbox input "true"
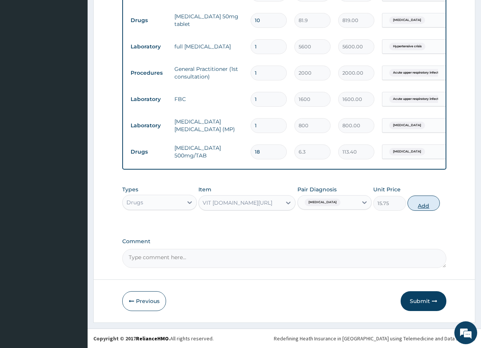
click at [421, 202] on button "Add" at bounding box center [424, 203] width 32 height 15
type input "0"
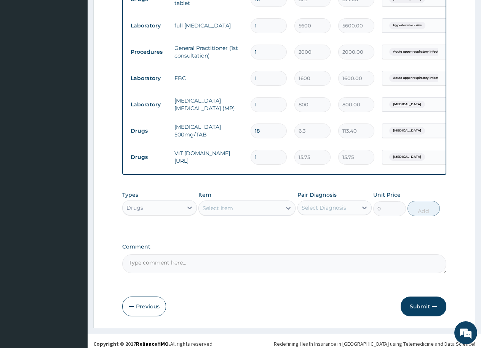
click at [266, 165] on input "1" at bounding box center [269, 157] width 36 height 15
type input "0.00"
type input "2"
type input "31.50"
type input "28"
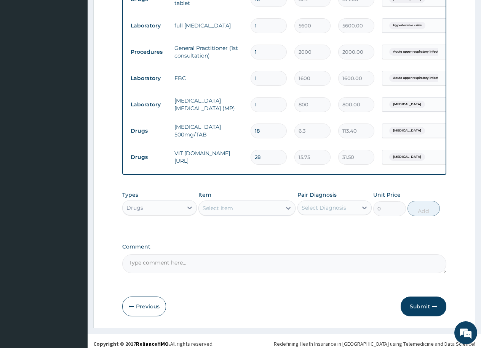
type input "441.00"
type input "28"
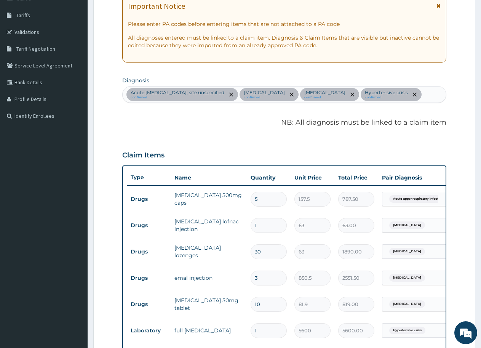
scroll to position [80, 0]
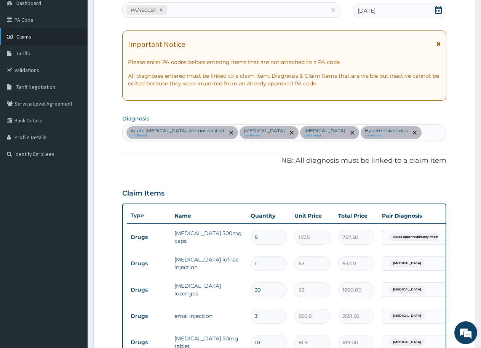
click at [40, 38] on link "Claims" at bounding box center [44, 36] width 88 height 17
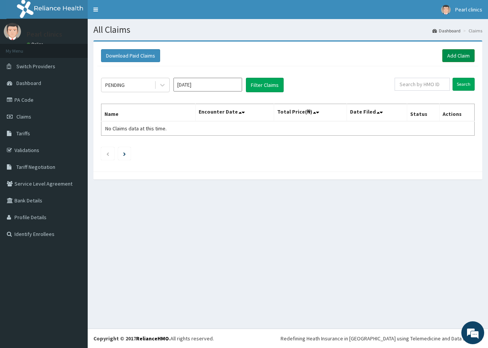
click at [459, 55] on link "Add Claim" at bounding box center [458, 55] width 32 height 13
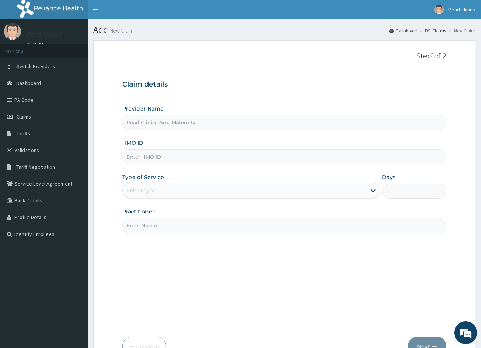
type input "Pearl Clinics And Maternity"
click at [260, 156] on input "HMO ID" at bounding box center [284, 156] width 324 height 15
type input "ERM/10144/A"
click at [210, 195] on div "Select type" at bounding box center [245, 190] width 244 height 12
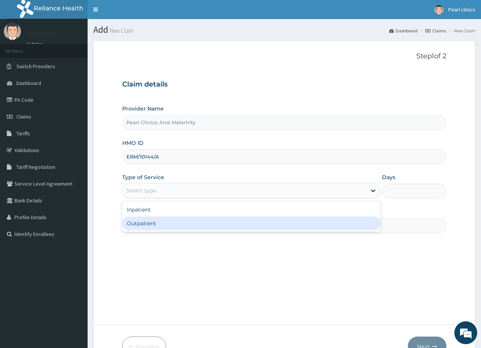
click at [210, 229] on div "Outpatient" at bounding box center [251, 223] width 258 height 14
type input "1"
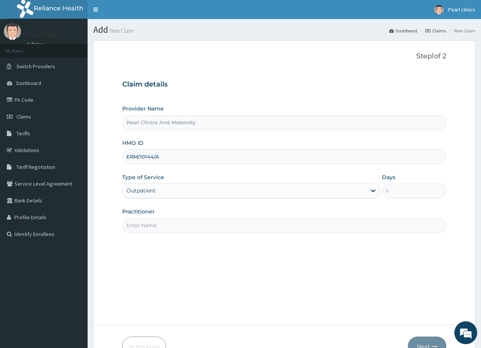
click at [257, 231] on input "Practitioner" at bounding box center [284, 225] width 324 height 15
type input "[PERSON_NAME]"
click at [433, 343] on button "Next" at bounding box center [427, 347] width 38 height 20
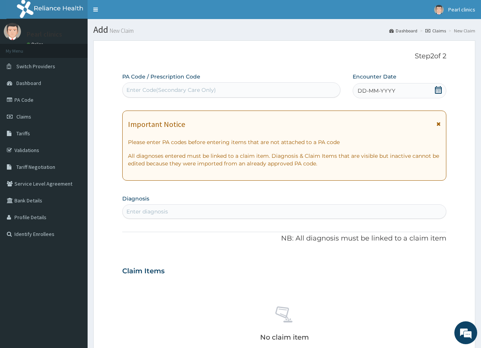
click at [293, 90] on div "Enter Code(Secondary Care Only)" at bounding box center [232, 90] width 218 height 12
type input "PA/4ECCD1"
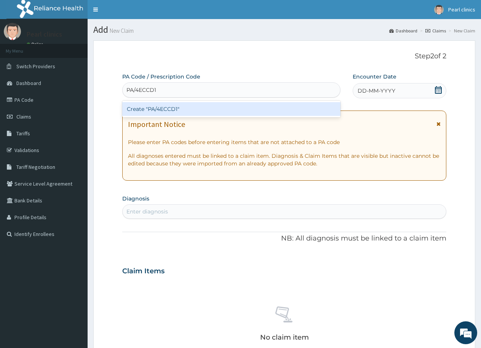
click at [318, 110] on div "Create "PA/4ECCD1"" at bounding box center [231, 109] width 218 height 14
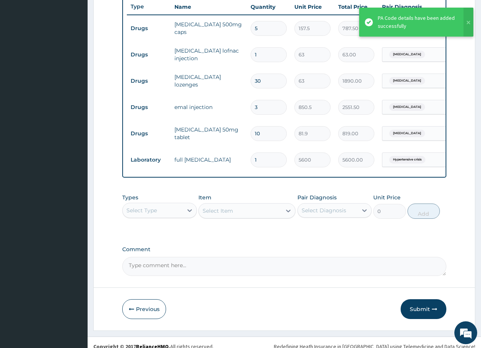
scroll to position [318, 0]
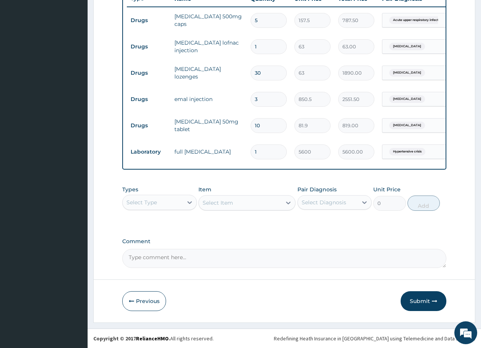
click at [151, 200] on div "Select Type" at bounding box center [142, 203] width 30 height 8
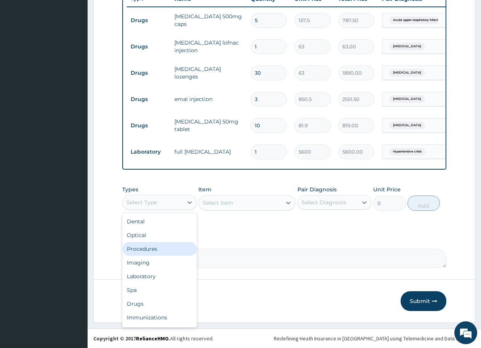
drag, startPoint x: 154, startPoint y: 249, endPoint x: 165, endPoint y: 237, distance: 16.7
click at [155, 249] on div "Procedures" at bounding box center [159, 249] width 75 height 14
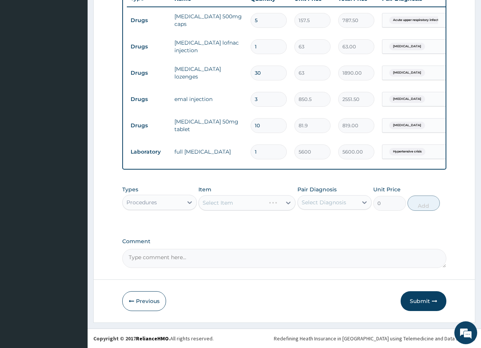
click at [236, 200] on div "Select Item" at bounding box center [247, 202] width 97 height 15
click at [234, 202] on div "Select Item" at bounding box center [240, 203] width 83 height 12
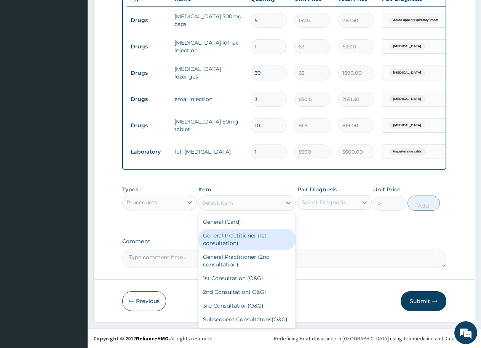
click at [252, 235] on div "General Practitioner (1st consultation)" at bounding box center [247, 239] width 97 height 21
type input "2000"
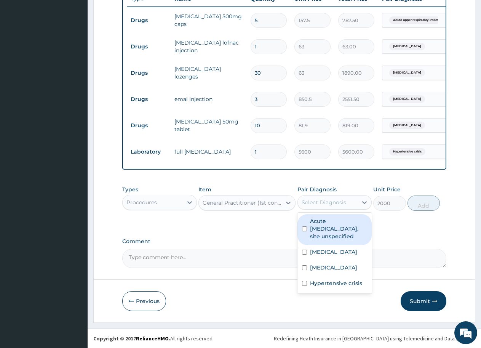
click at [335, 202] on div "Select Diagnosis" at bounding box center [324, 203] width 45 height 8
click at [327, 227] on label "Acute upper respiratory infection, site unspecified" at bounding box center [339, 228] width 58 height 23
checkbox input "true"
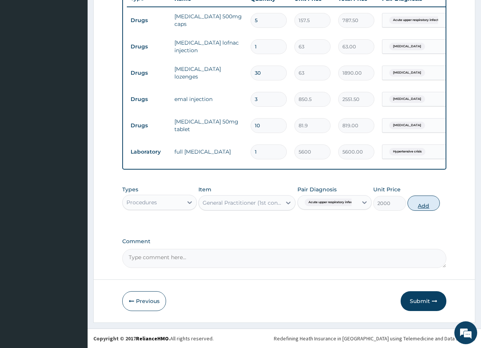
click at [423, 205] on button "Add" at bounding box center [424, 203] width 32 height 15
type input "0"
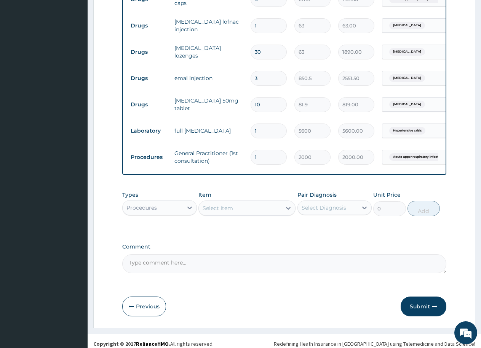
click at [148, 212] on div "Procedures" at bounding box center [142, 208] width 30 height 8
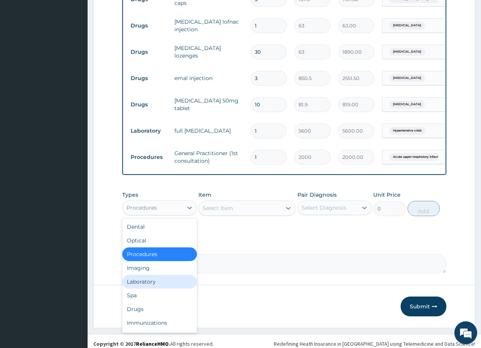
click at [141, 288] on div "Laboratory" at bounding box center [159, 282] width 75 height 14
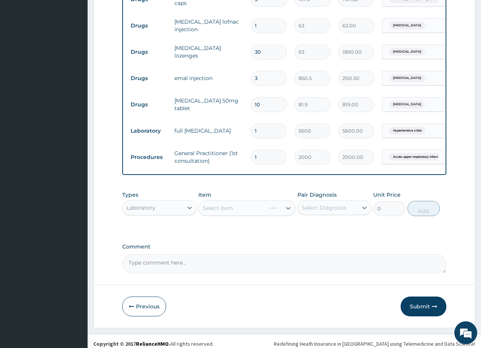
click at [226, 216] on div "Select Item" at bounding box center [247, 207] width 97 height 15
click at [226, 212] on div "Select Item" at bounding box center [218, 208] width 30 height 8
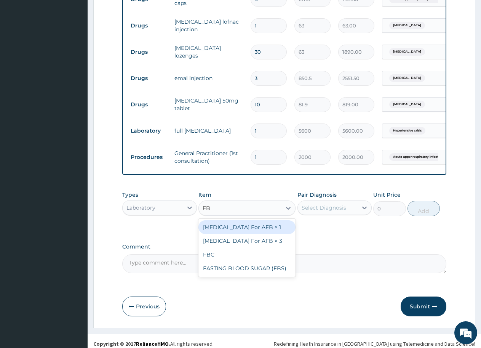
type input "FBC"
click at [234, 234] on div "FBC" at bounding box center [247, 227] width 97 height 14
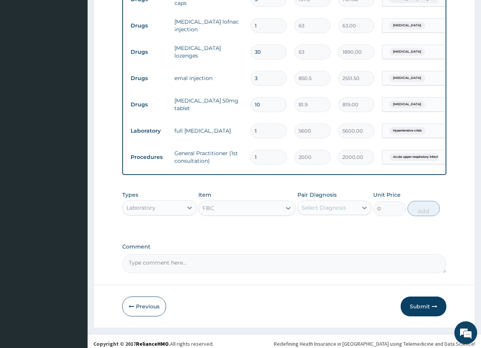
type input "1600"
click at [317, 212] on div "Select Diagnosis" at bounding box center [324, 208] width 45 height 8
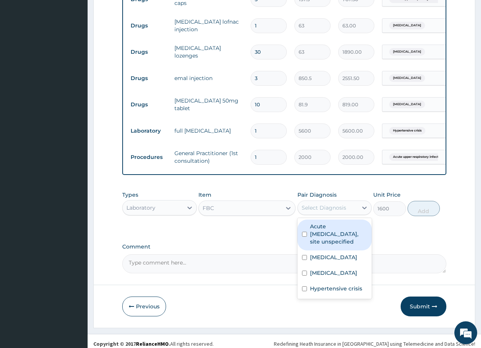
click at [303, 237] on input "checkbox" at bounding box center [304, 234] width 5 height 5
checkbox input "true"
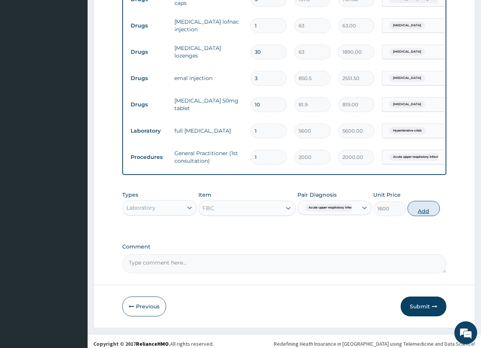
click at [429, 216] on button "Add" at bounding box center [424, 208] width 32 height 15
type input "0"
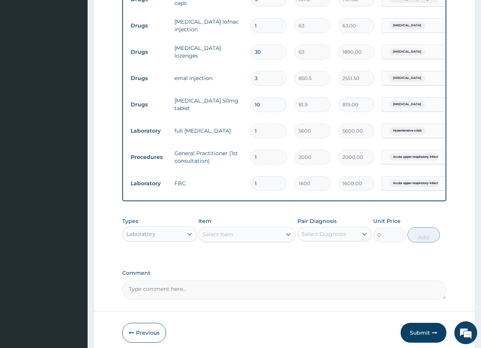
click at [220, 238] on div "Select Item" at bounding box center [218, 235] width 30 height 8
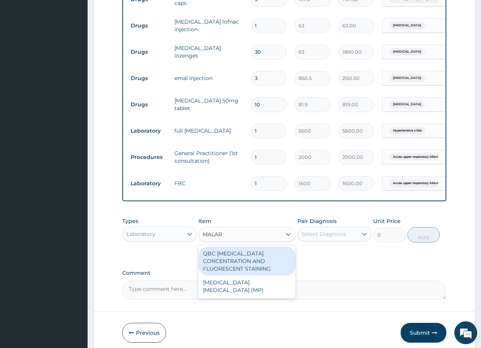
type input "MALARI"
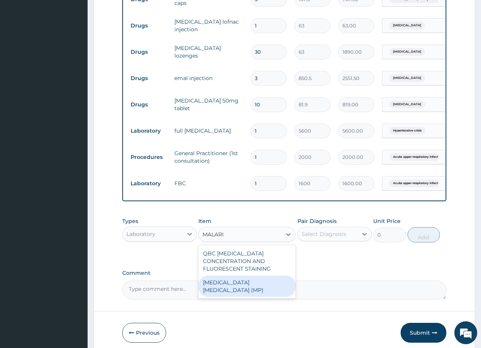
click at [229, 297] on div "MALARIA PARASITE (MP)" at bounding box center [247, 286] width 97 height 21
type input "800"
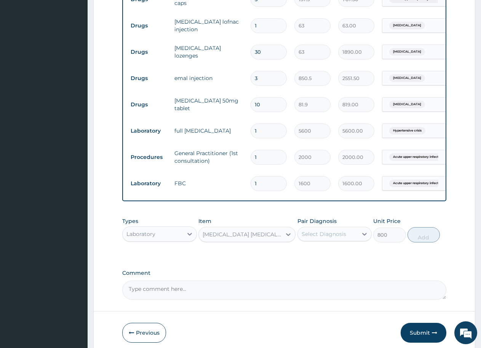
click at [338, 238] on div "Select Diagnosis" at bounding box center [324, 234] width 45 height 8
click at [321, 238] on div "Select Diagnosis" at bounding box center [324, 234] width 45 height 8
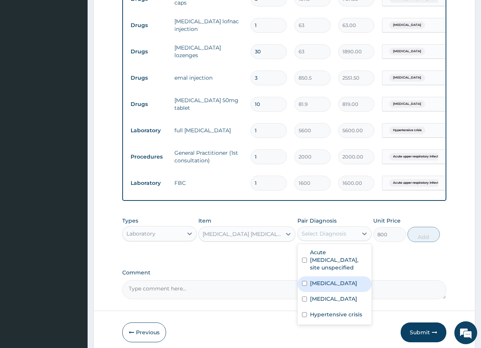
scroll to position [370, 0]
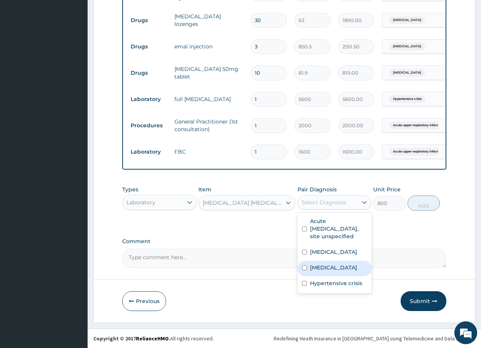
click at [330, 271] on label "Malaria, unspecified" at bounding box center [333, 268] width 47 height 8
checkbox input "true"
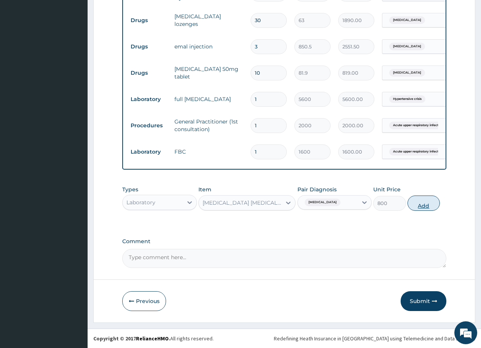
click at [433, 203] on button "Add" at bounding box center [424, 203] width 32 height 15
type input "0"
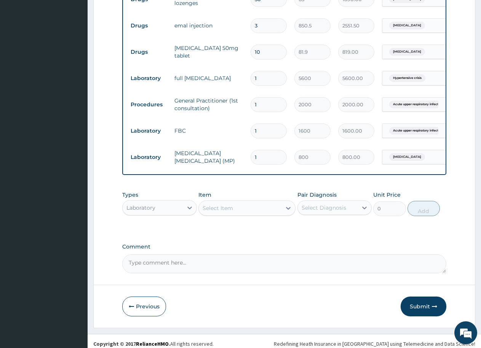
click at [167, 214] on div "Laboratory" at bounding box center [153, 208] width 60 height 12
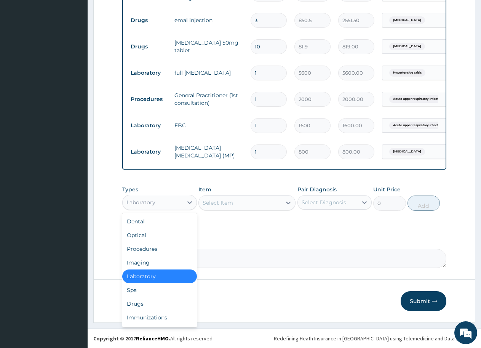
scroll to position [397, 0]
click at [154, 301] on div "Drugs" at bounding box center [159, 304] width 75 height 14
click at [154, 301] on button "Previous" at bounding box center [144, 301] width 44 height 20
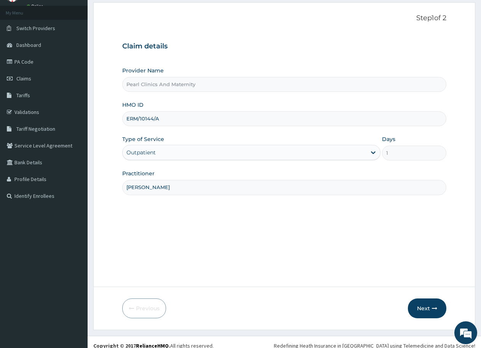
scroll to position [45, 0]
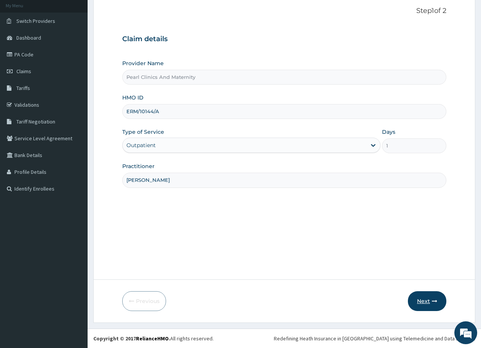
click at [436, 302] on icon "button" at bounding box center [434, 300] width 5 height 5
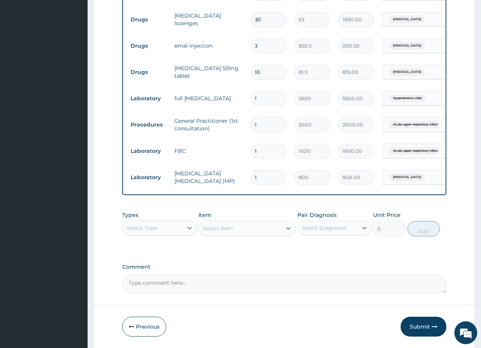
scroll to position [397, 0]
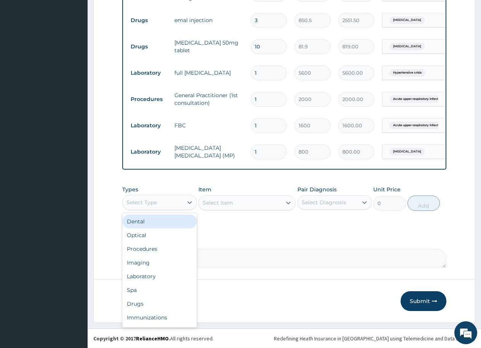
click at [144, 202] on div "Select Type" at bounding box center [142, 203] width 30 height 8
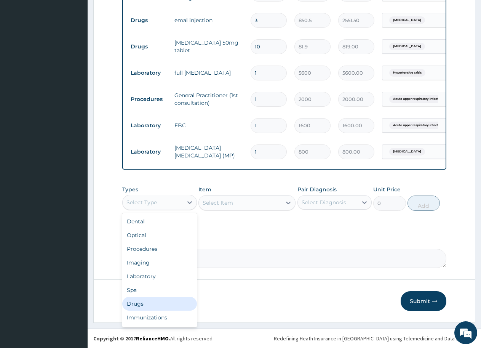
click at [154, 302] on div "Drugs" at bounding box center [159, 304] width 75 height 14
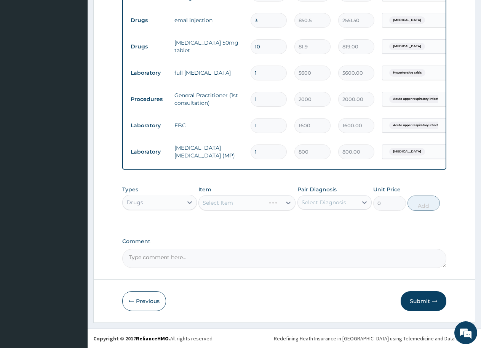
click at [253, 197] on div "Select Item" at bounding box center [247, 202] width 97 height 15
click at [250, 202] on div "Select Item" at bounding box center [240, 203] width 83 height 12
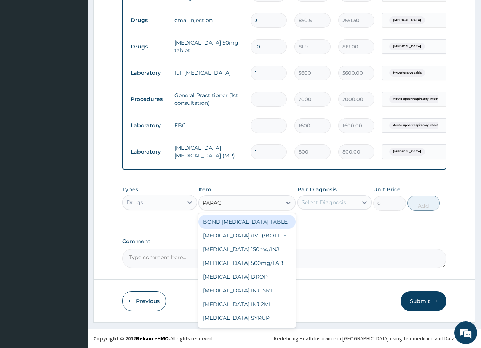
type input "PARACE"
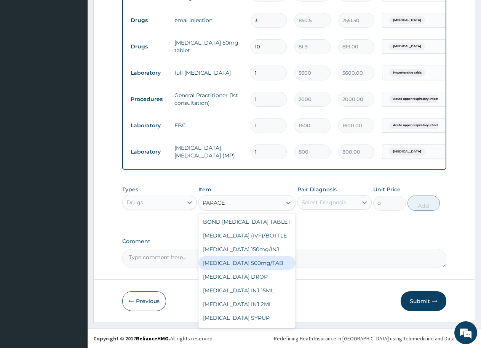
drag, startPoint x: 253, startPoint y: 271, endPoint x: 258, endPoint y: 264, distance: 8.5
click at [254, 270] on div "PARACETAMOL 500mg/TAB" at bounding box center [247, 263] width 97 height 14
type input "6.3"
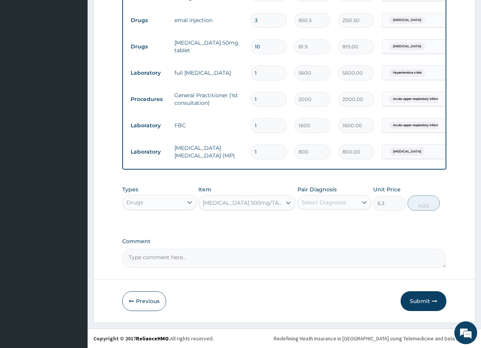
click at [317, 203] on div "Select Diagnosis" at bounding box center [324, 203] width 45 height 8
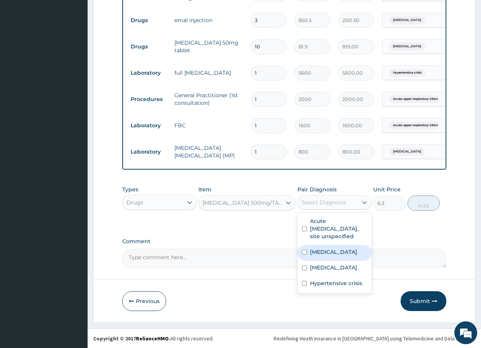
click at [305, 255] on input "checkbox" at bounding box center [304, 252] width 5 height 5
checkbox input "true"
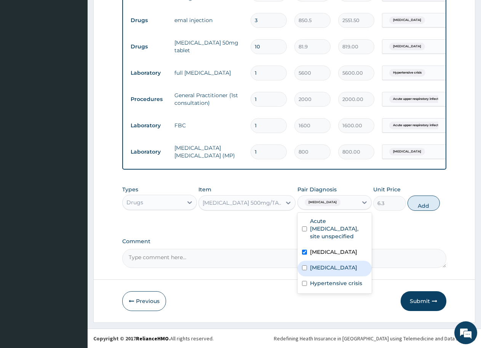
click at [306, 270] on input "checkbox" at bounding box center [304, 267] width 5 height 5
checkbox input "true"
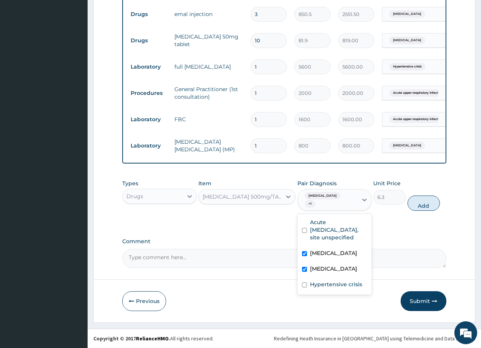
click at [303, 256] on input "checkbox" at bounding box center [304, 253] width 5 height 5
checkbox input "false"
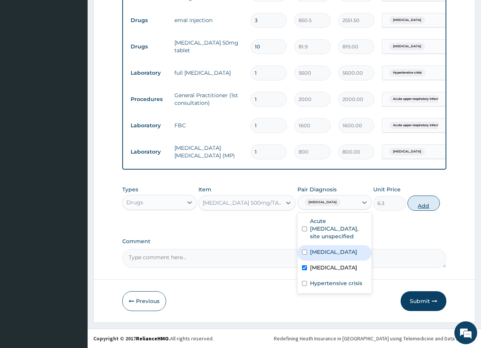
click at [419, 205] on button "Add" at bounding box center [424, 203] width 32 height 15
type input "0"
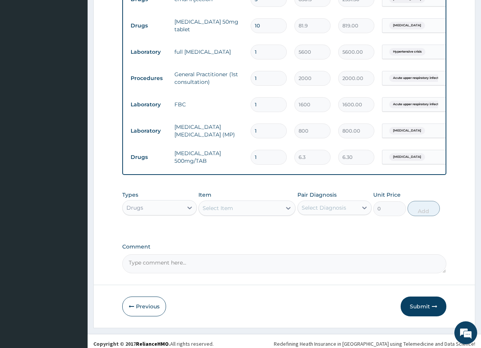
type input "18"
type input "113.40"
type input "18"
click at [220, 212] on div "Select Item" at bounding box center [218, 208] width 30 height 8
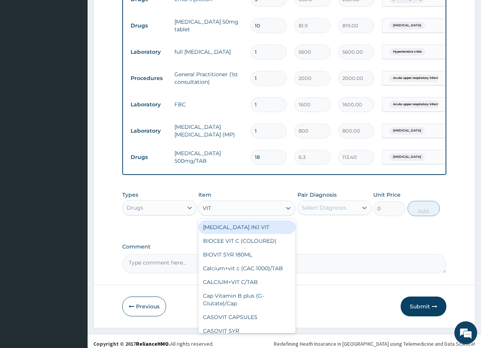
type input "VIT B"
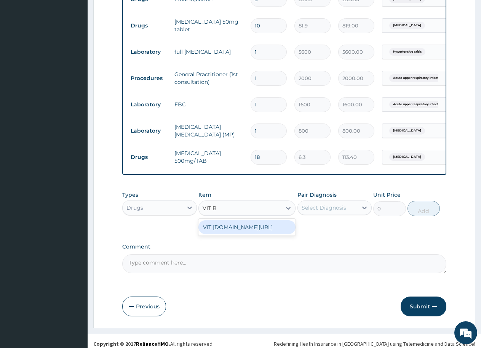
click at [221, 234] on div "VIT B.co/TAB" at bounding box center [247, 227] width 97 height 14
type input "15.75"
click at [322, 212] on div "Select Diagnosis" at bounding box center [324, 208] width 45 height 8
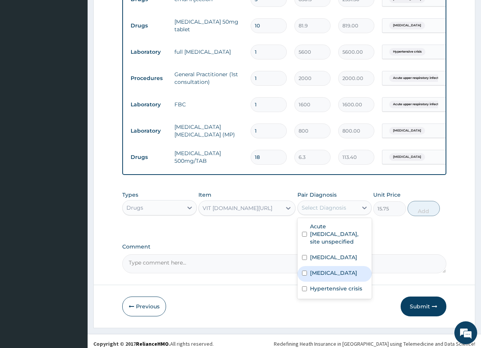
click at [307, 276] on input "checkbox" at bounding box center [304, 273] width 5 height 5
checkbox input "true"
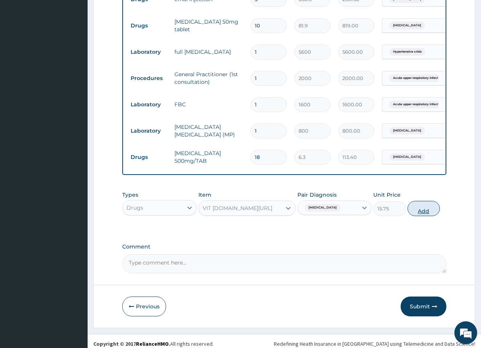
click at [425, 216] on button "Add" at bounding box center [424, 208] width 32 height 15
type input "0"
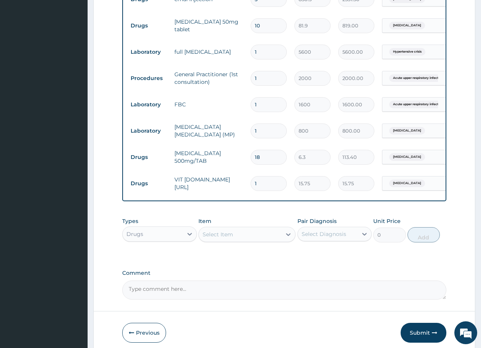
click at [258, 191] on input "1" at bounding box center [269, 183] width 36 height 15
type input "0.00"
type input "2"
type input "31.50"
type input "28"
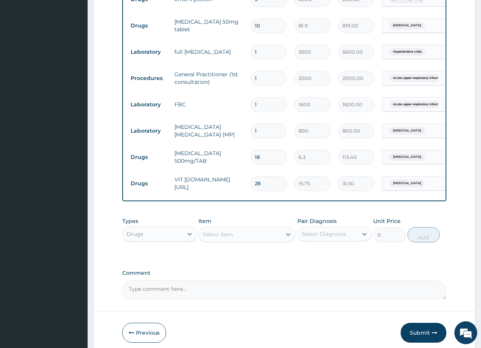
type input "441.00"
type input "28"
click at [266, 276] on label "Comment" at bounding box center [284, 273] width 324 height 6
click at [266, 295] on textarea "Comment" at bounding box center [284, 289] width 324 height 19
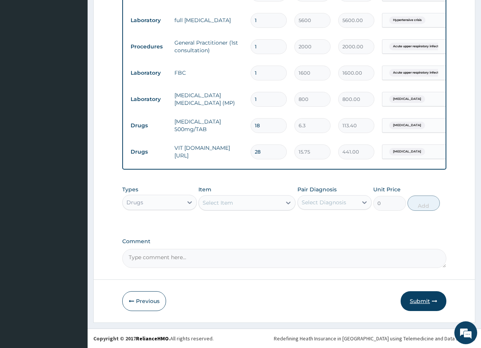
click at [422, 296] on button "Submit" at bounding box center [424, 301] width 46 height 20
